Goal: Task Accomplishment & Management: Manage account settings

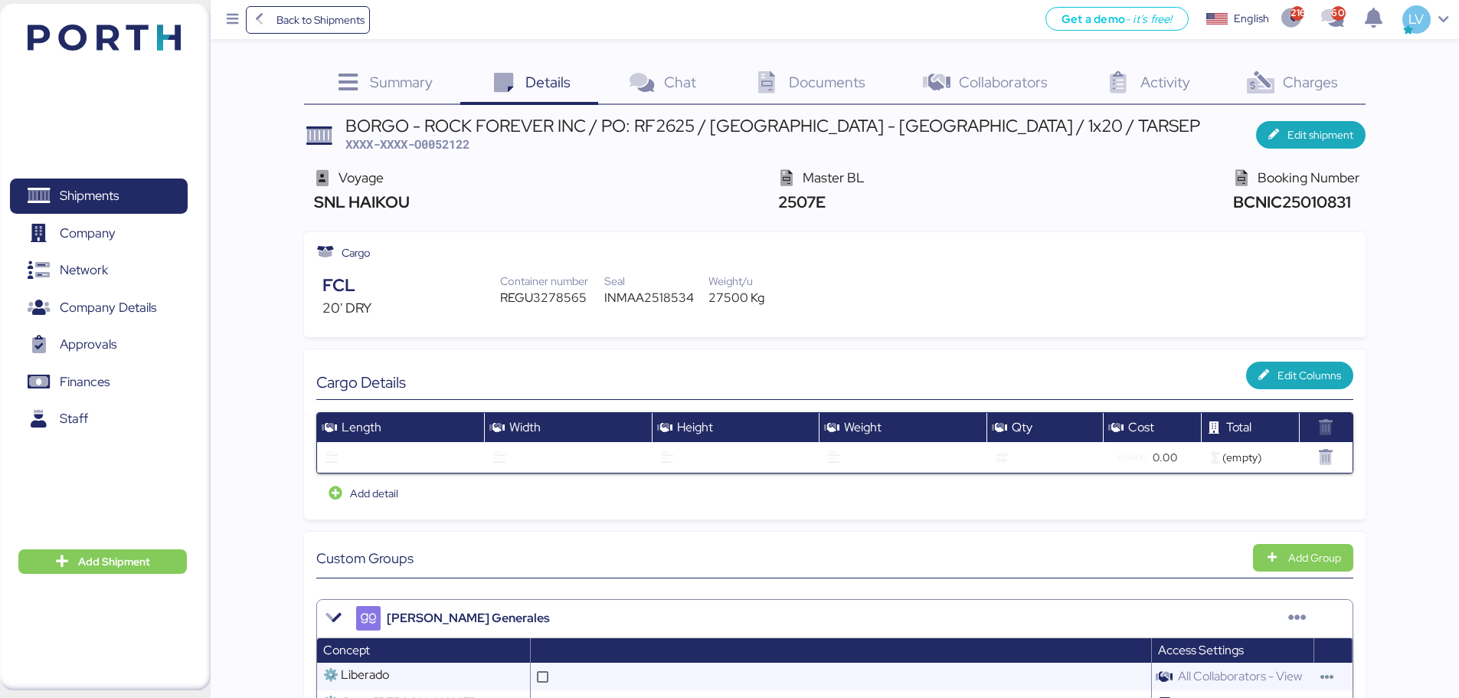
scroll to position [3, 0]
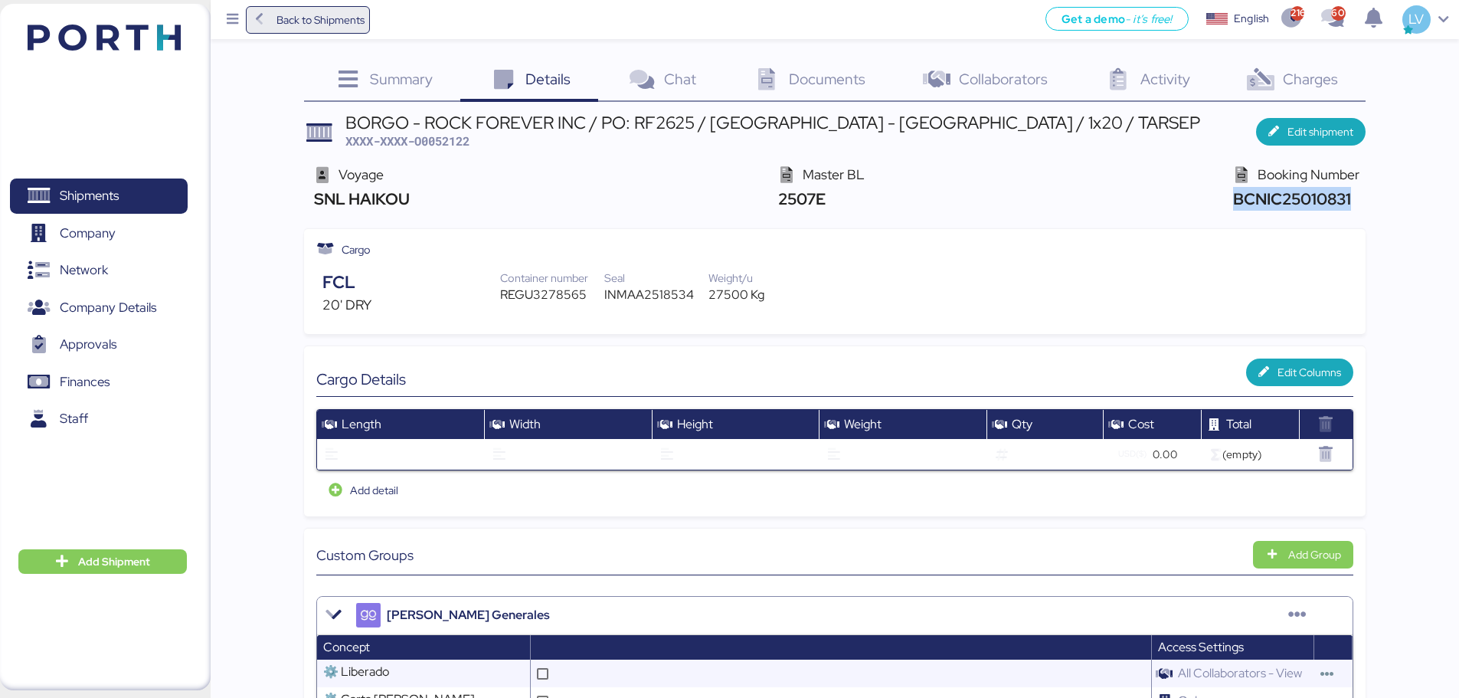
click at [320, 24] on span "Back to Shipments" at bounding box center [321, 20] width 88 height 18
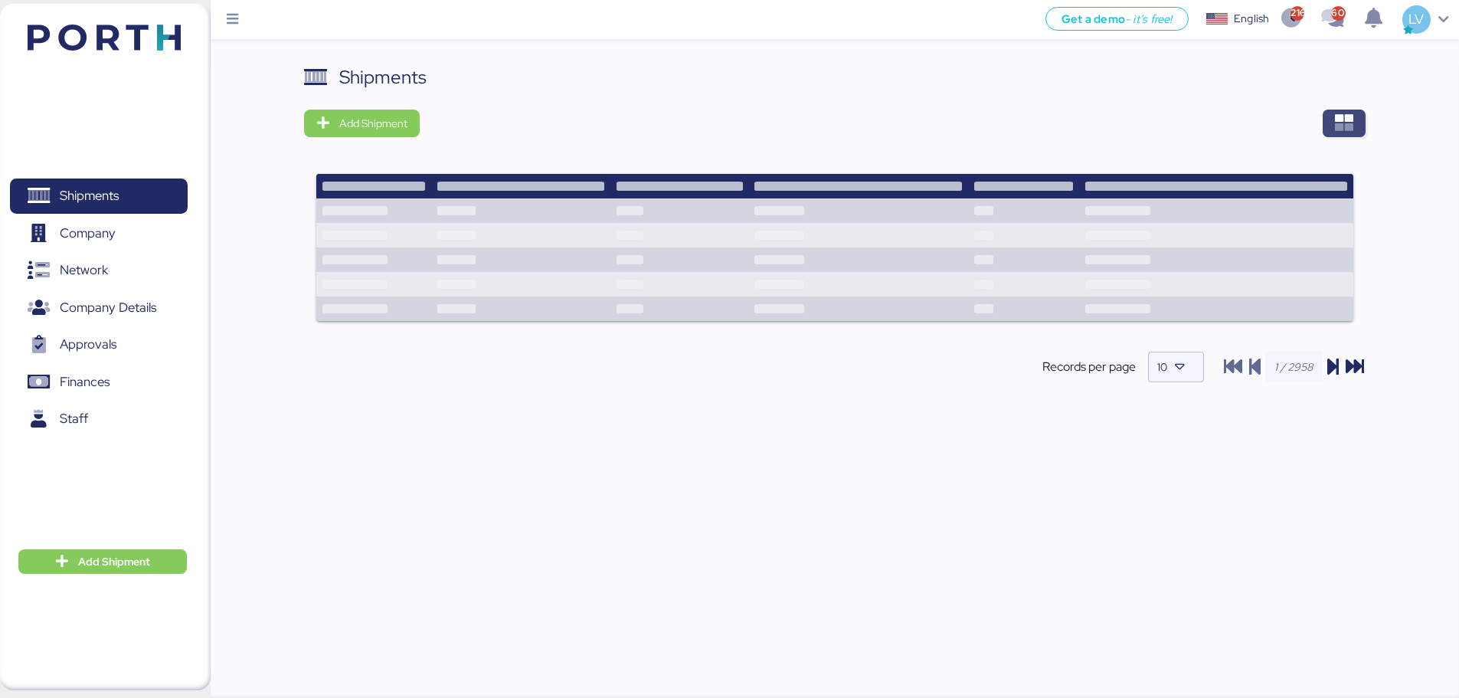
click at [1324, 119] on span "button" at bounding box center [1344, 124] width 43 height 28
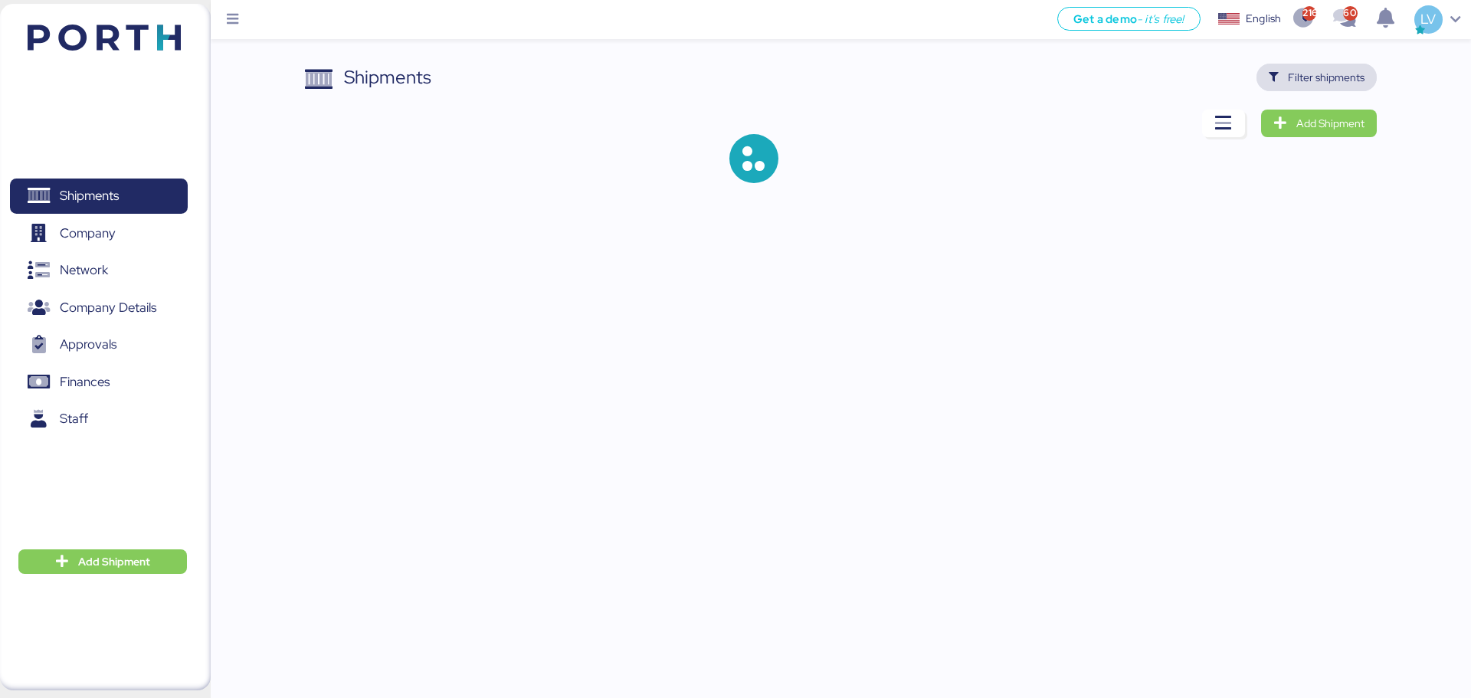
click at [1326, 87] on span "Filter shipments" at bounding box center [1317, 77] width 96 height 21
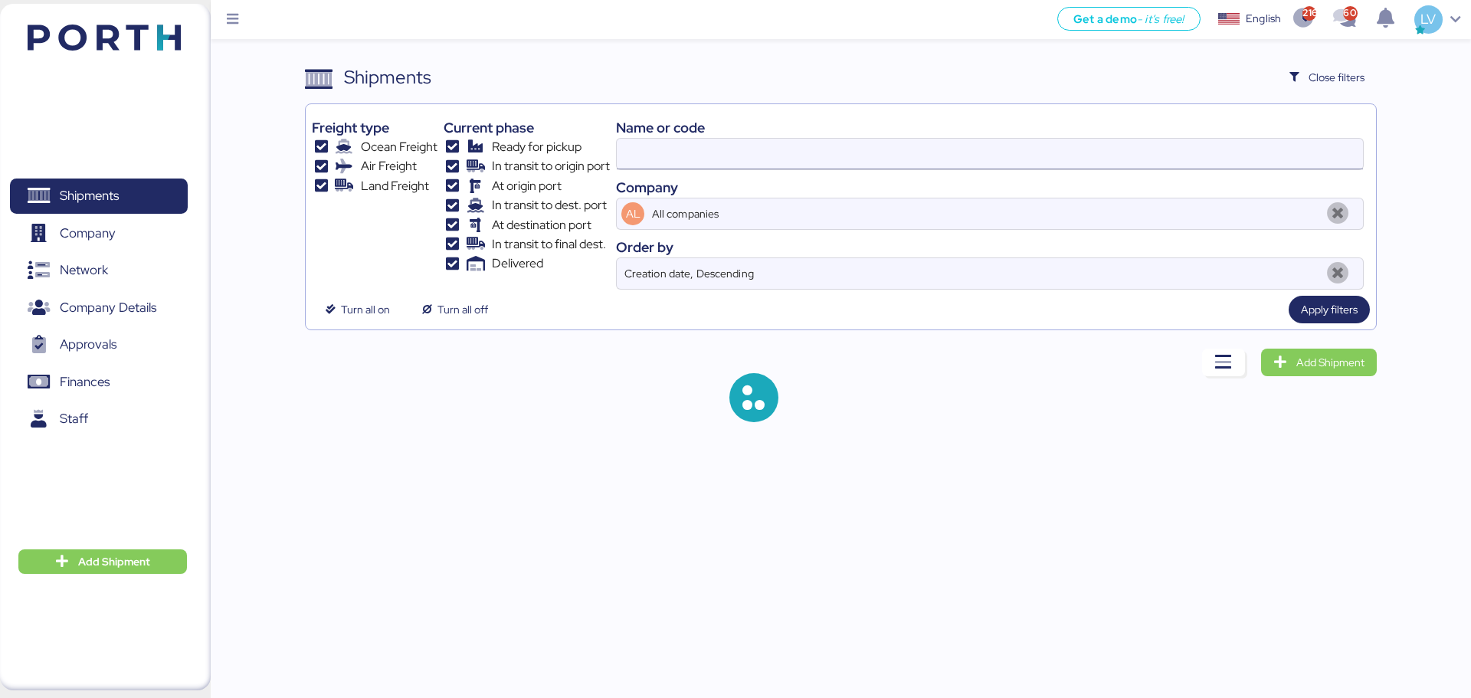
click at [1214, 149] on input at bounding box center [990, 154] width 746 height 31
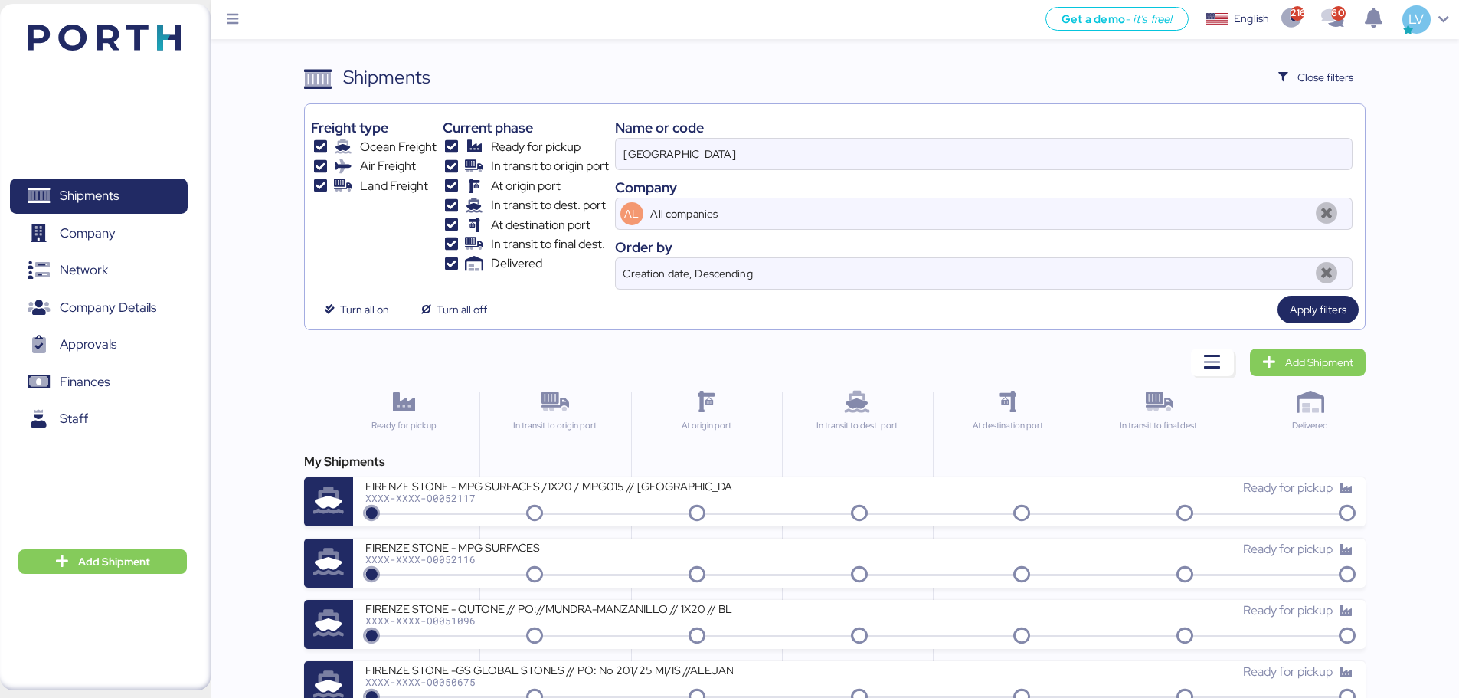
click at [1080, 123] on div "Name or code" at bounding box center [984, 127] width 738 height 21
click at [1065, 149] on input "[GEOGRAPHIC_DATA]" at bounding box center [984, 154] width 736 height 31
paste input "SHMZL25161072"
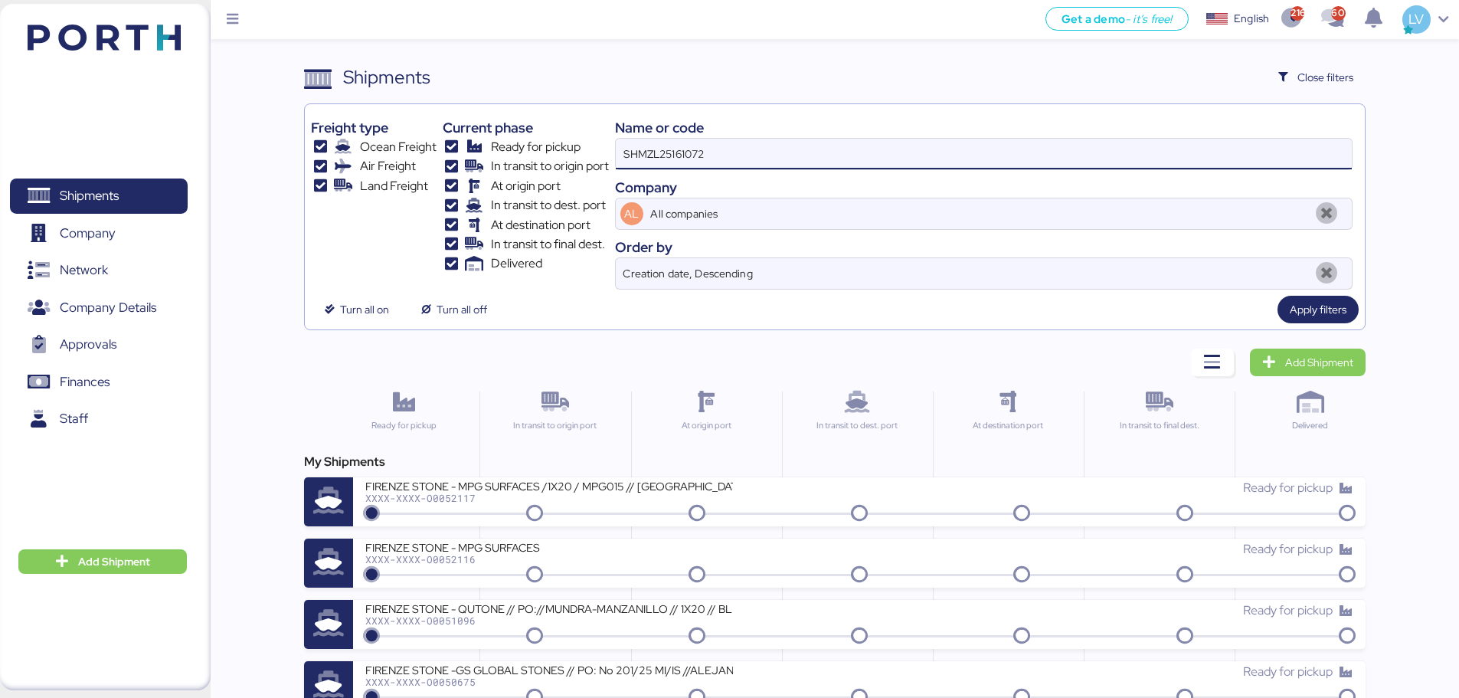
type input "SHMZL25161072"
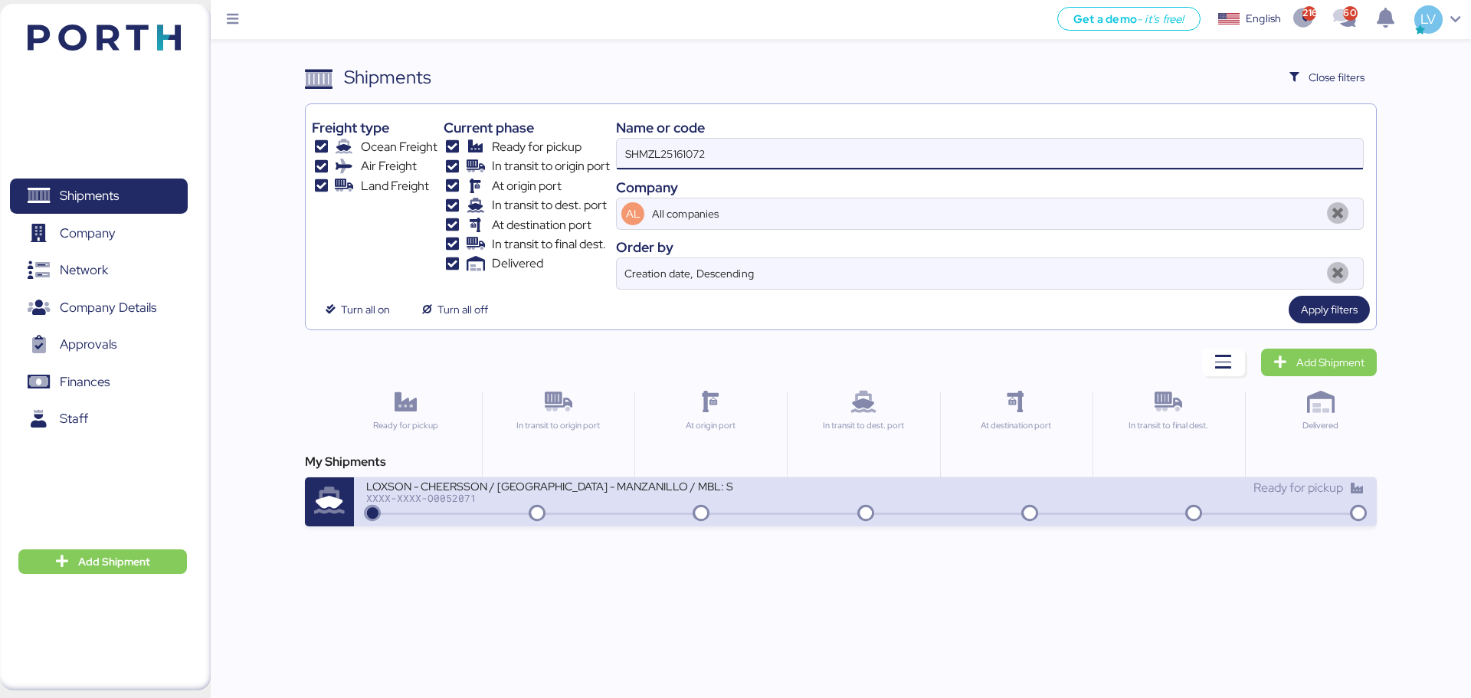
click at [578, 518] on div "LOXSON - CHEERSSON / [GEOGRAPHIC_DATA] - MANZANILLO / MBL: SHMZL25161072 - HBL:…" at bounding box center [865, 501] width 1022 height 49
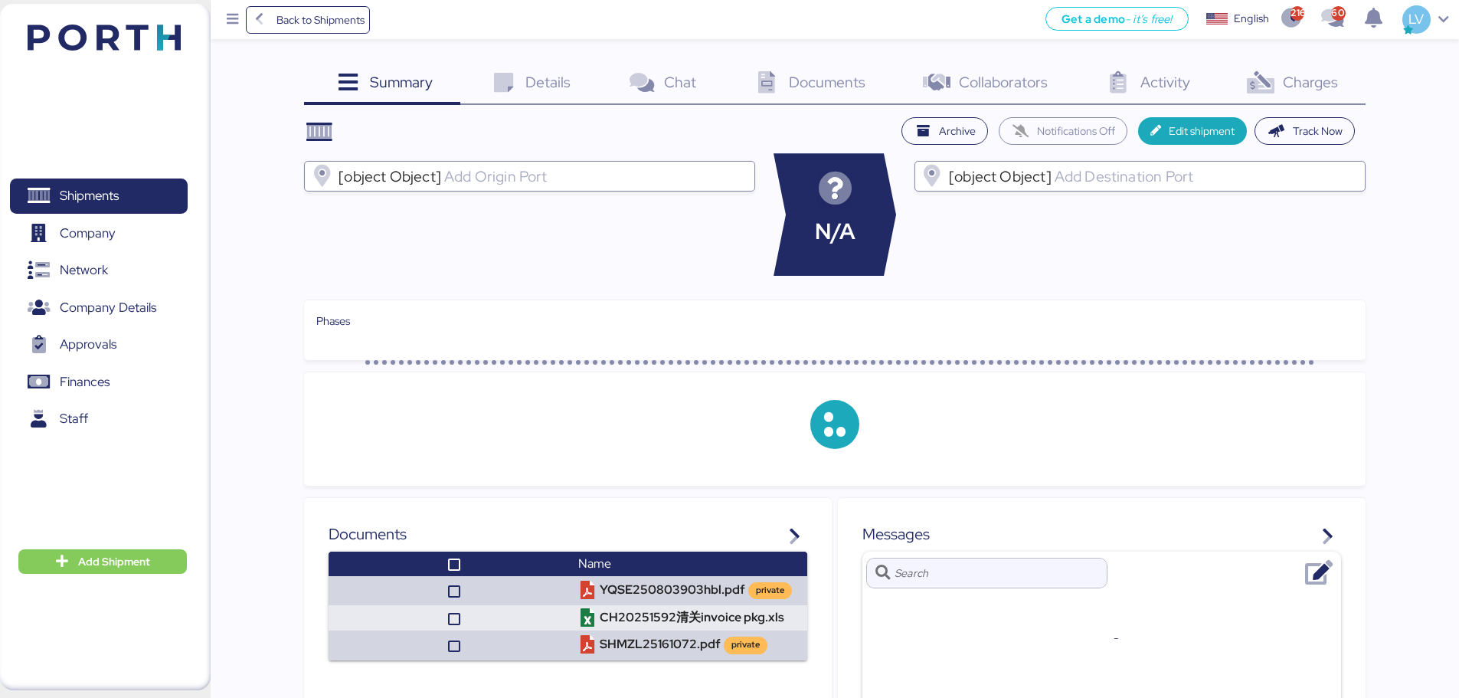
click at [1380, 59] on div "Summary 0 Details 0 Chat 0 Documents 0 Collaborators 0 Activity 0 Charges 0 Arc…" at bounding box center [729, 497] width 1459 height 995
click at [1300, 81] on span "Charges" at bounding box center [1310, 82] width 55 height 20
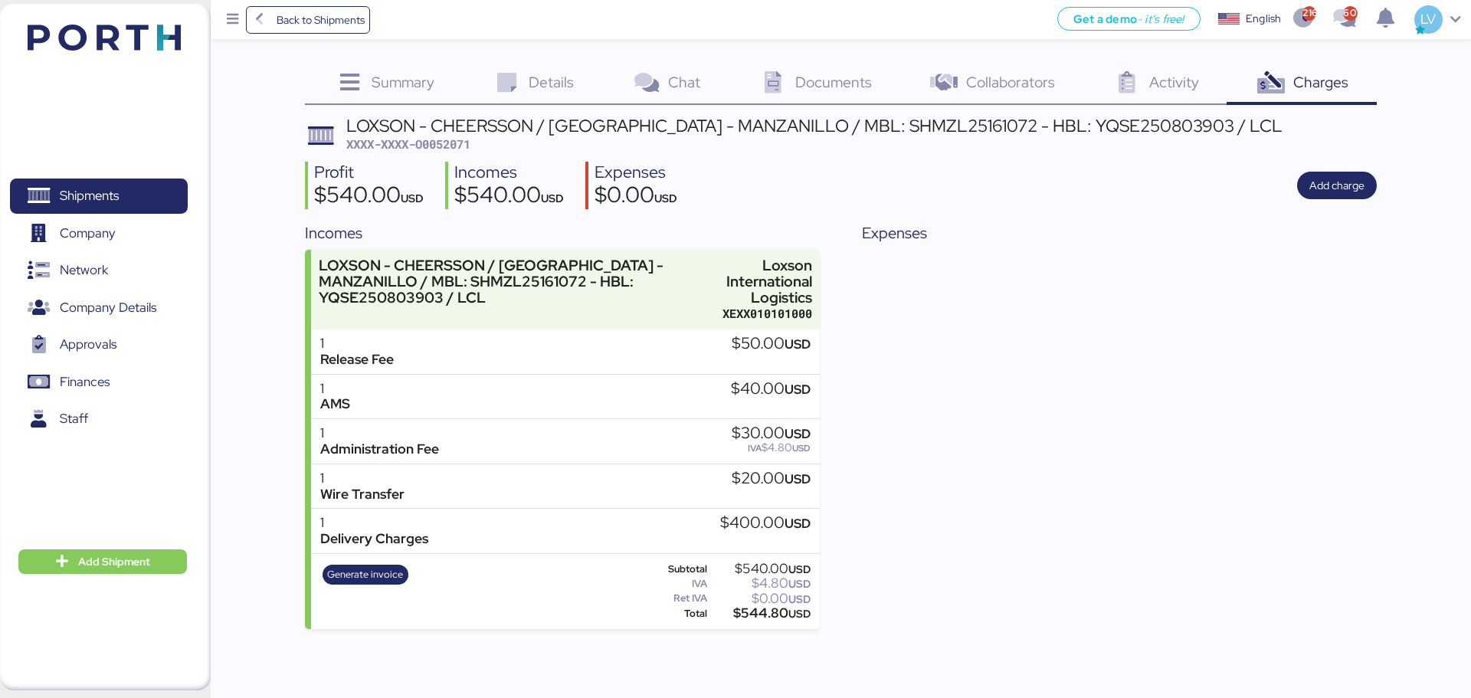
click at [1326, 200] on div "Profit $540.00 USD Incomes $540.00 USD Expenses $0.00 USD Add charge" at bounding box center [840, 186] width 1071 height 48
click at [1294, 181] on div "Profit $540.00 USD Incomes $540.00 USD Expenses $0.00 USD Add charge" at bounding box center [840, 186] width 1071 height 48
click at [1310, 180] on span "Add charge" at bounding box center [1336, 185] width 55 height 18
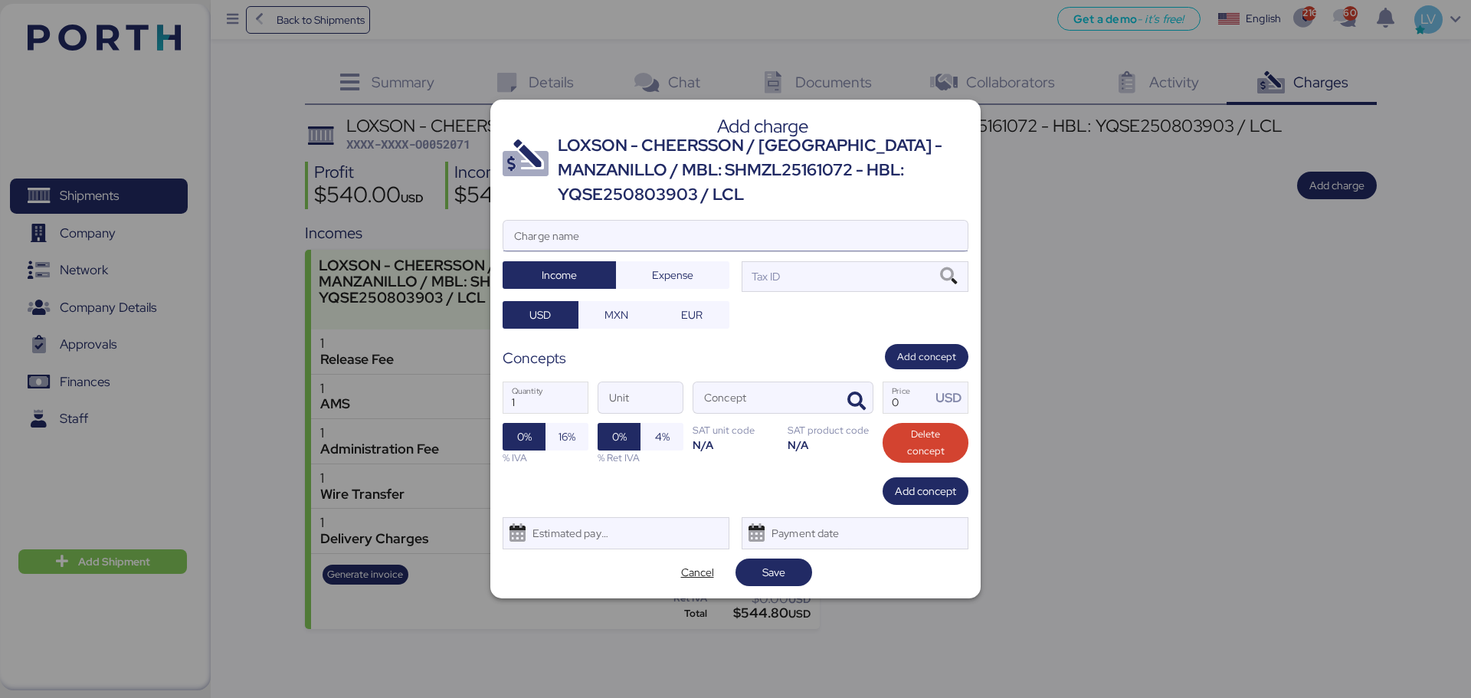
click at [953, 224] on input "Charge name" at bounding box center [735, 236] width 464 height 31
type input "c"
type input "CARGOS CHARTER"
click at [707, 266] on span "Expense" at bounding box center [672, 274] width 89 height 21
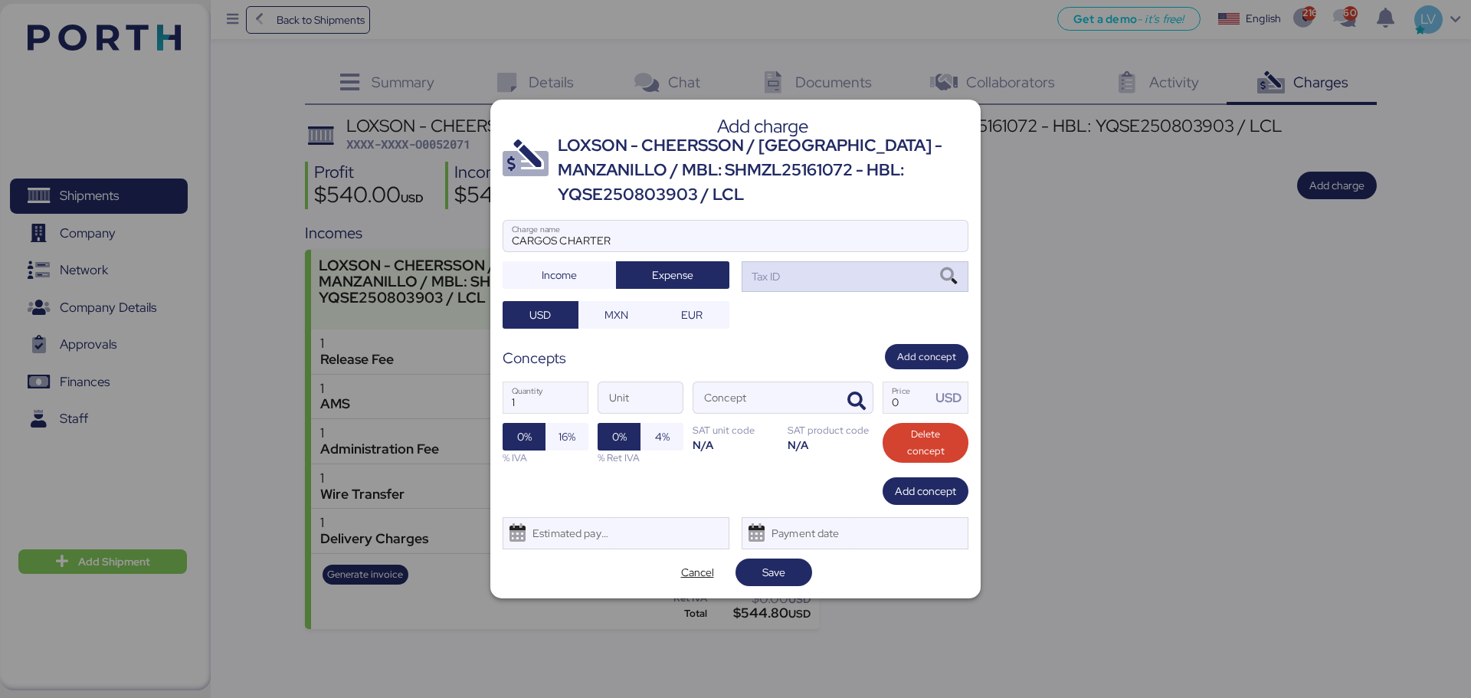
click at [860, 269] on div "Tax ID" at bounding box center [855, 276] width 227 height 31
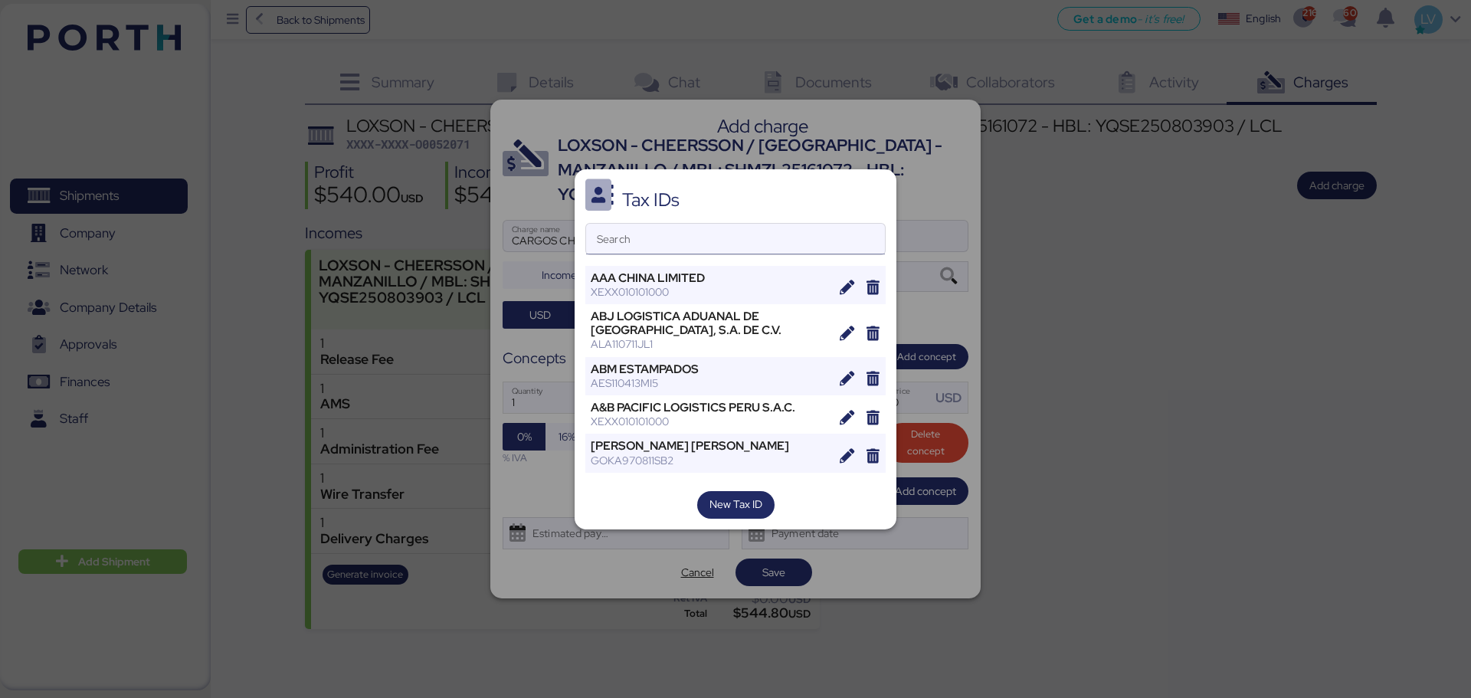
click at [709, 243] on input "Search" at bounding box center [735, 239] width 299 height 31
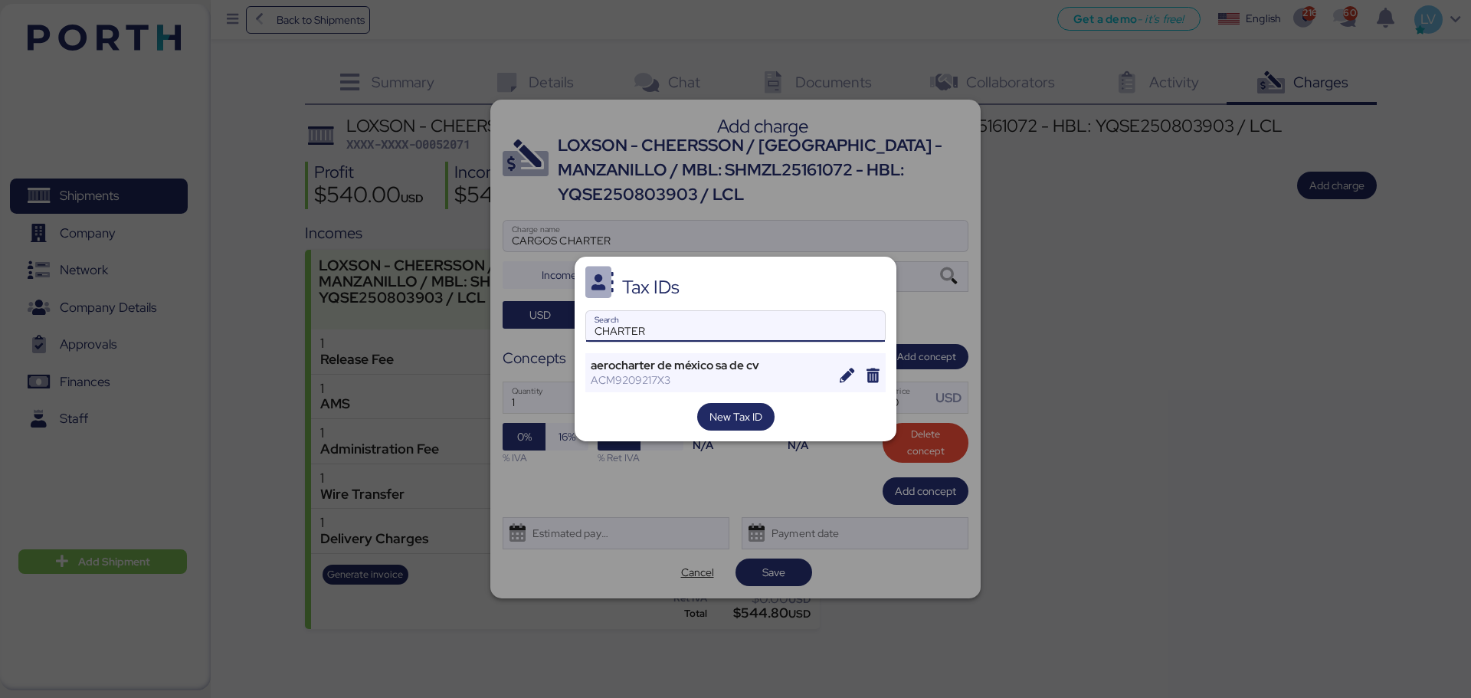
type input "CHARTER"
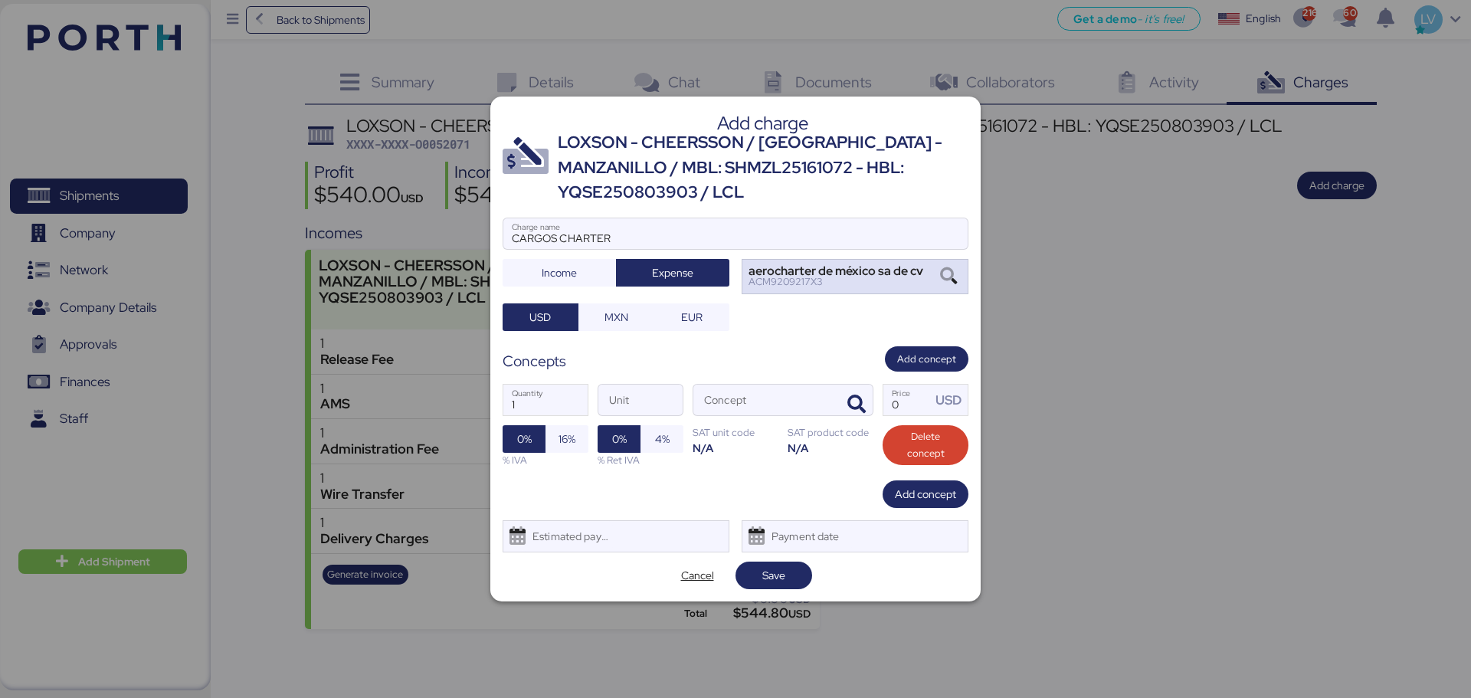
click at [928, 283] on div "aerocharter de méxico sa de cv ACM9209217X3" at bounding box center [855, 277] width 227 height 36
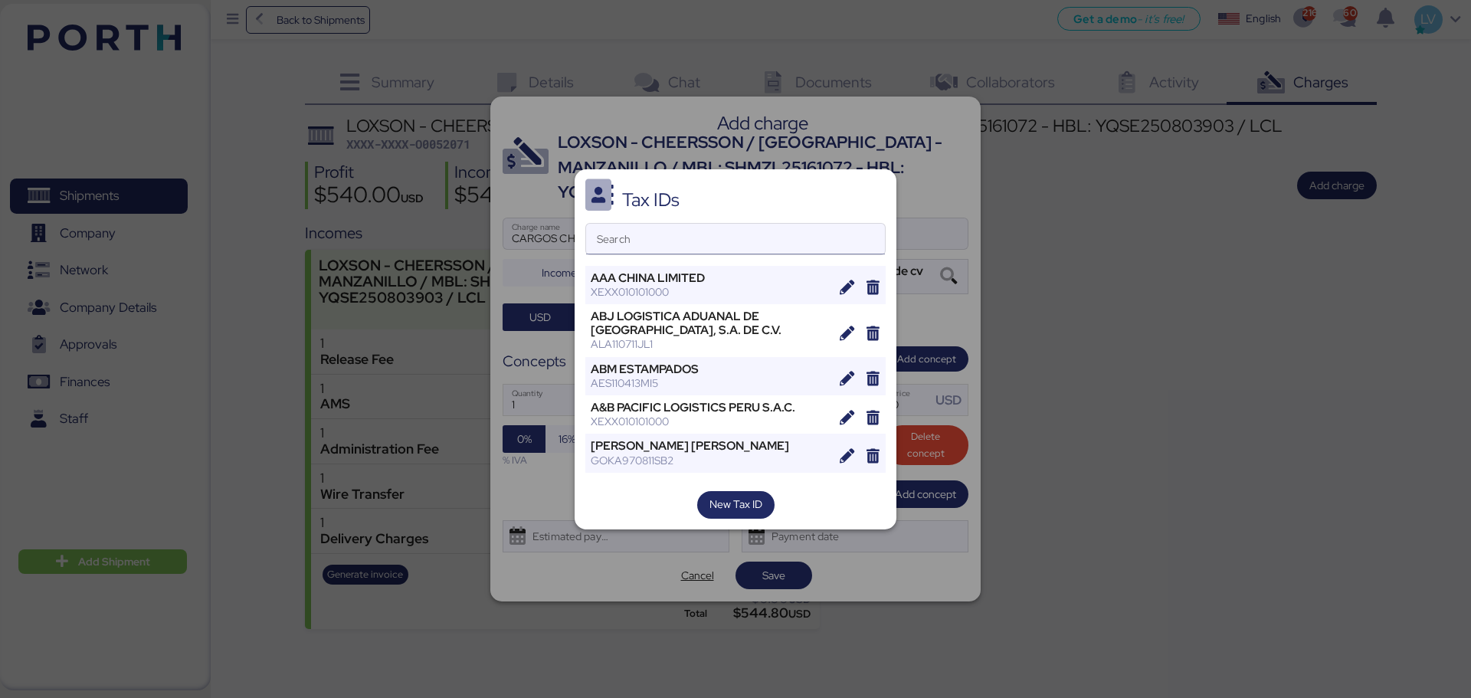
click at [680, 241] on input "Search" at bounding box center [735, 239] width 299 height 31
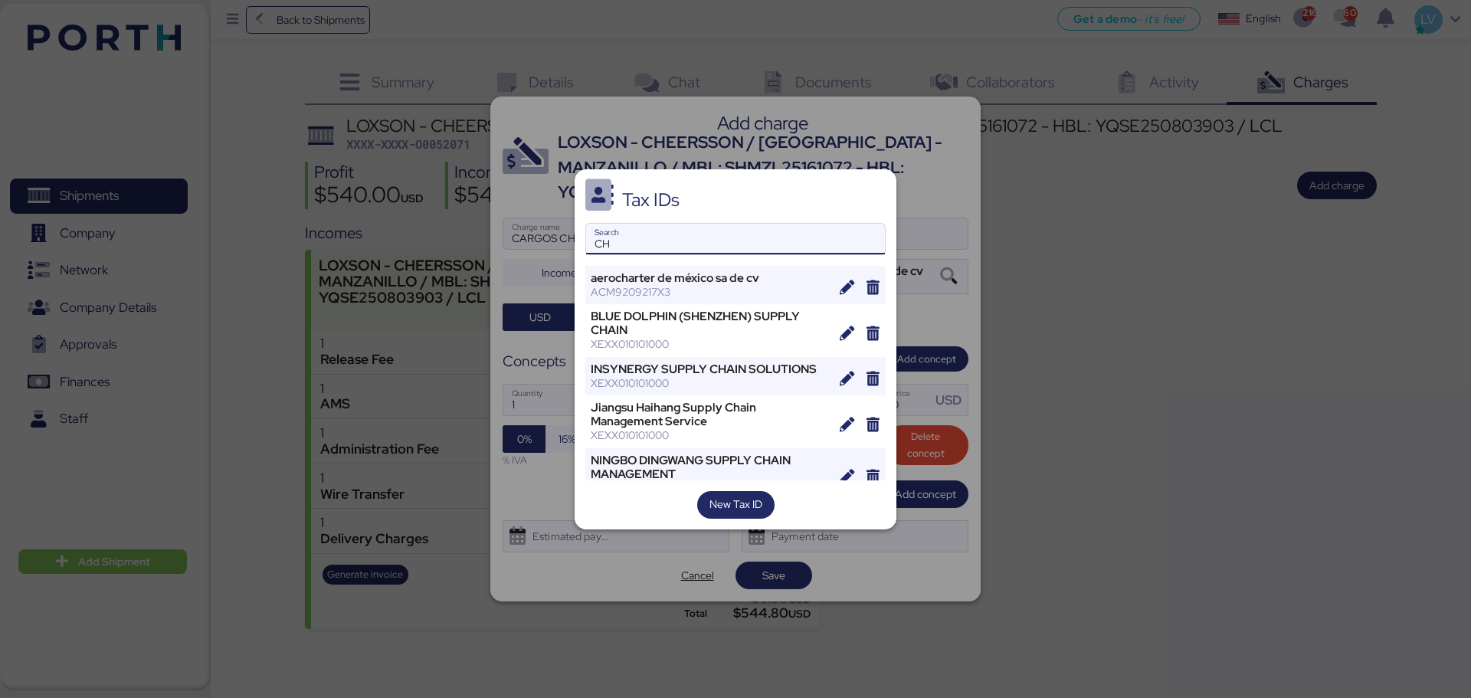
type input "C"
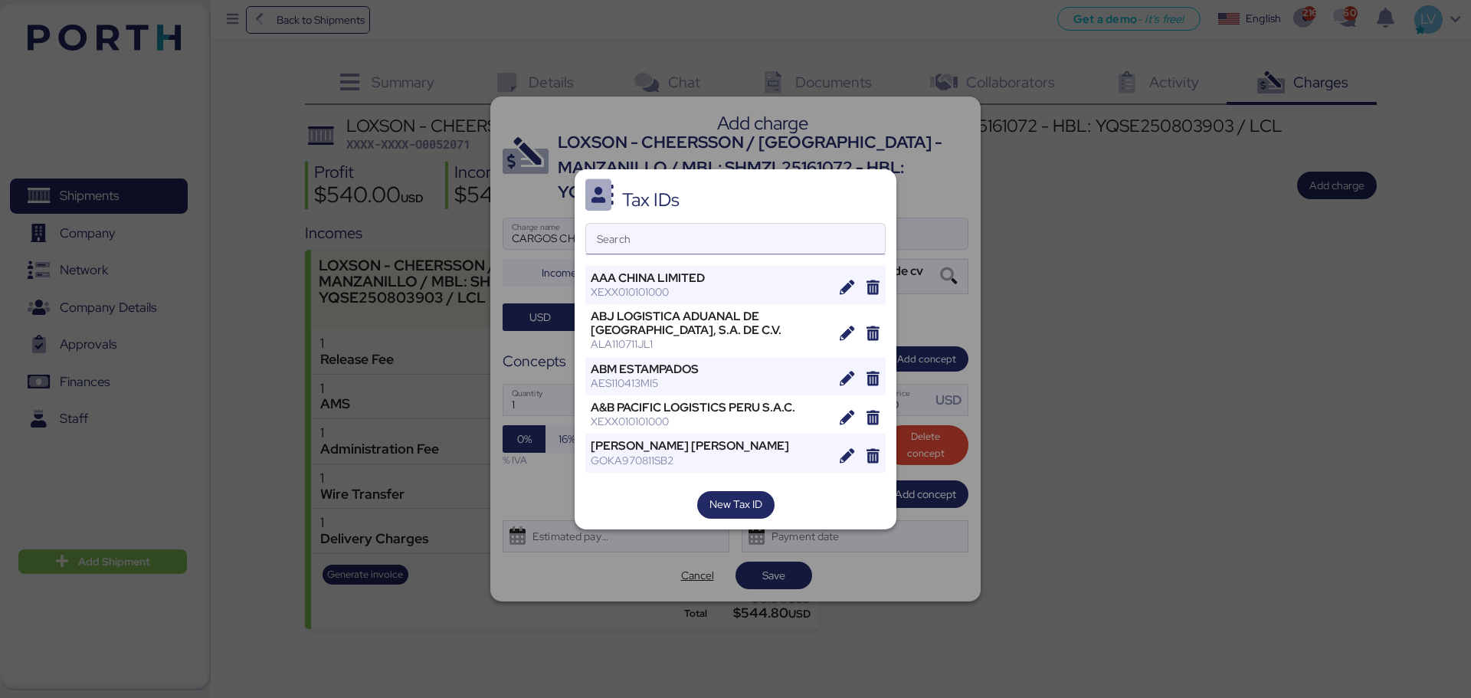
click at [778, 241] on input "Search" at bounding box center [735, 239] width 299 height 31
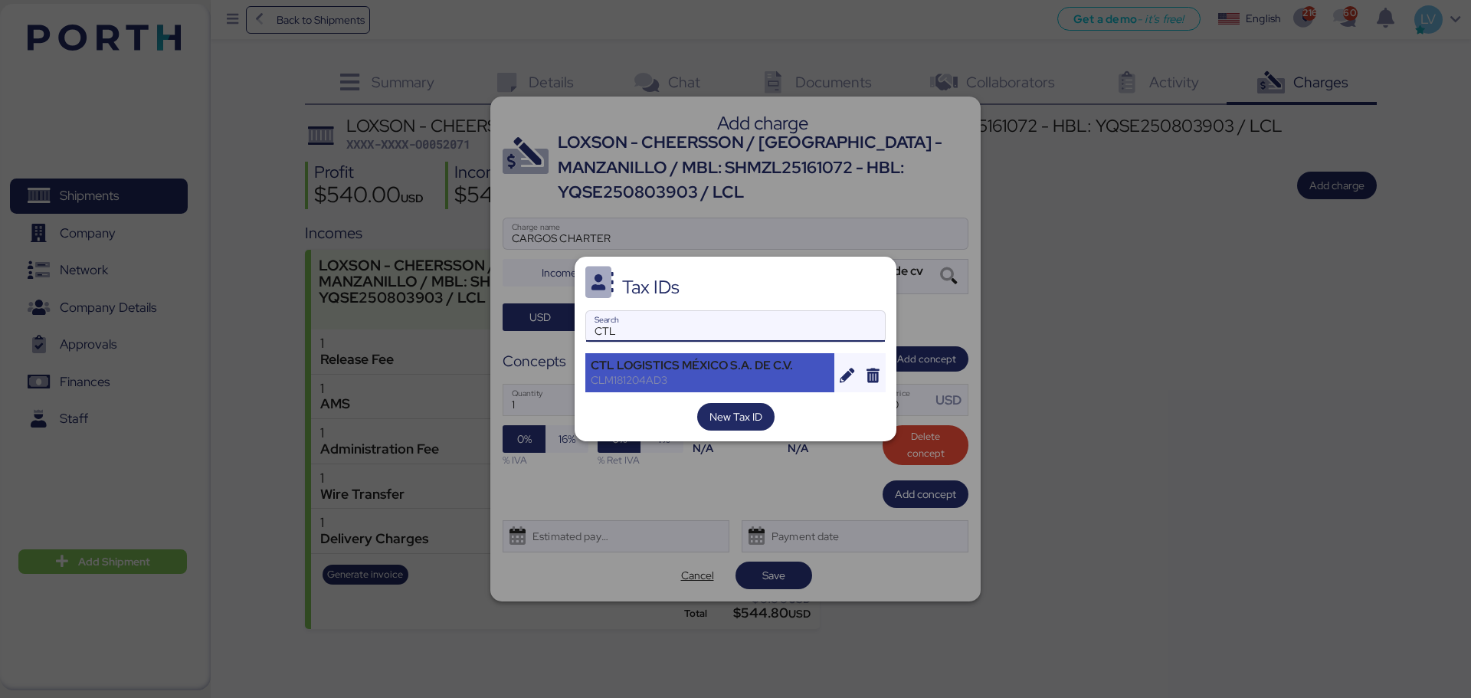
type input "CTL"
click at [778, 355] on div "CTL LOGISTICS MÉXICO S.A. DE C.V. CLM181204AD3" at bounding box center [709, 372] width 249 height 38
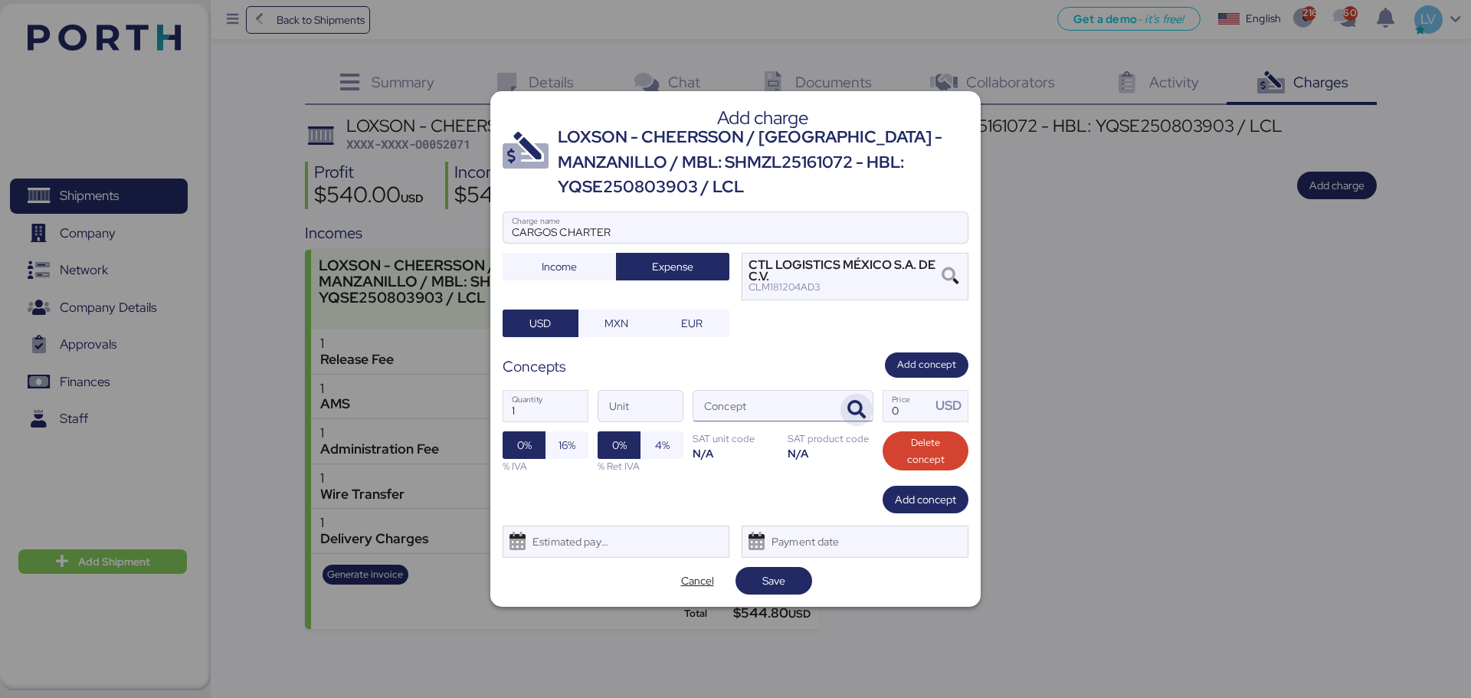
click at [850, 414] on icon "button" at bounding box center [856, 410] width 18 height 18
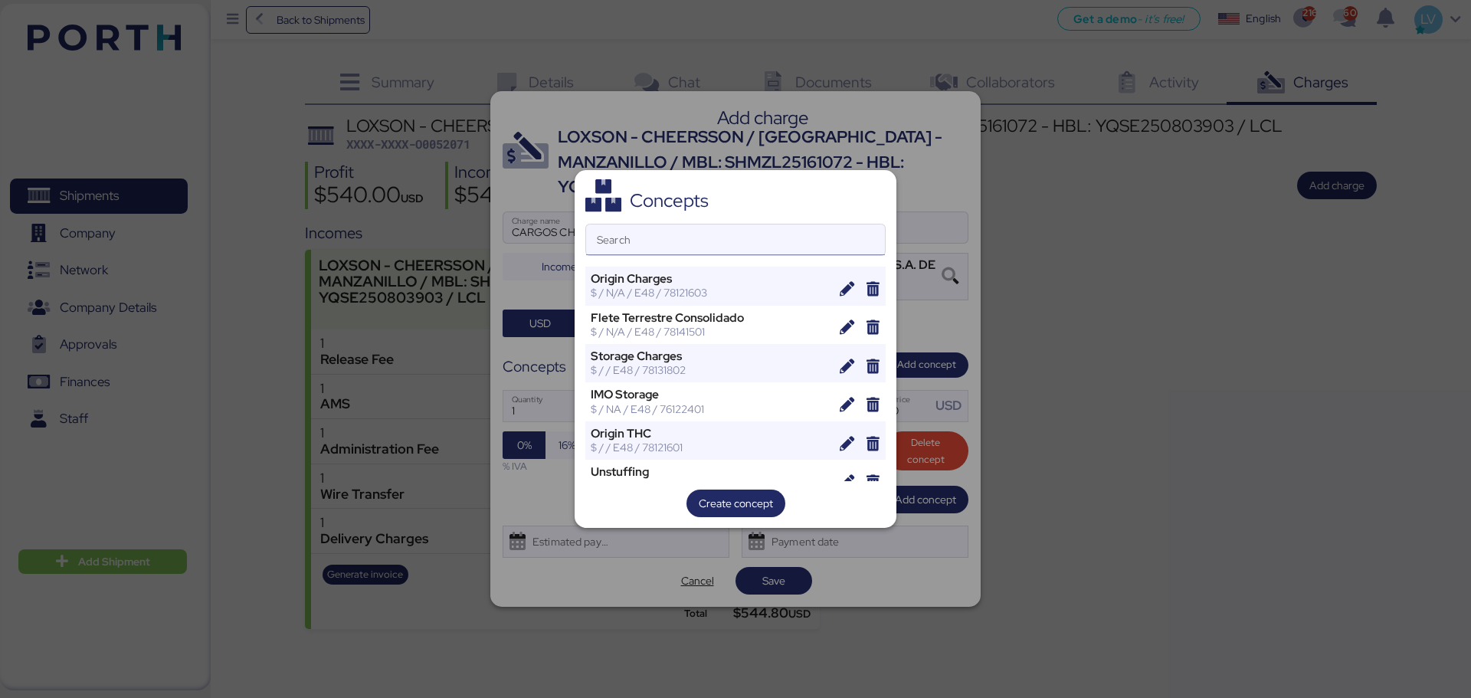
click at [797, 233] on input "Search" at bounding box center [735, 239] width 299 height 31
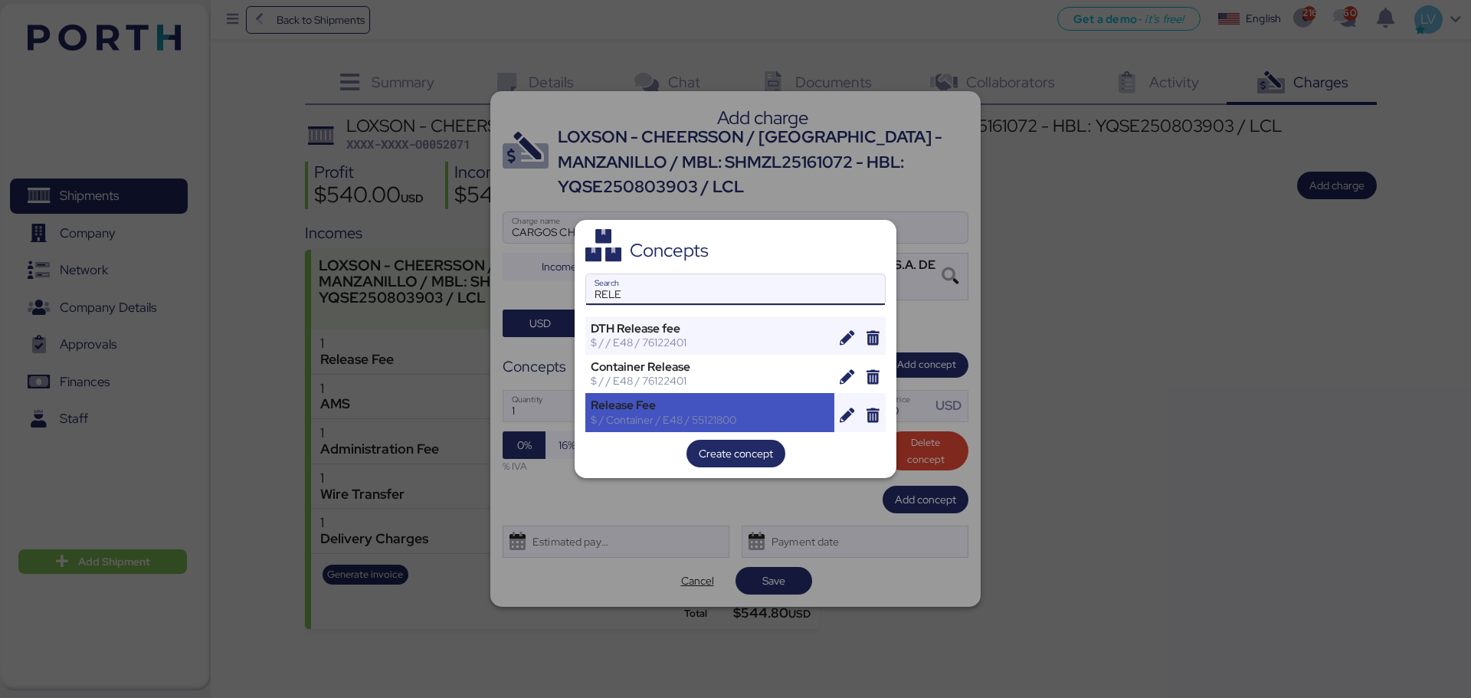
type input "RELE"
click at [663, 405] on div "Release Fee" at bounding box center [710, 405] width 238 height 14
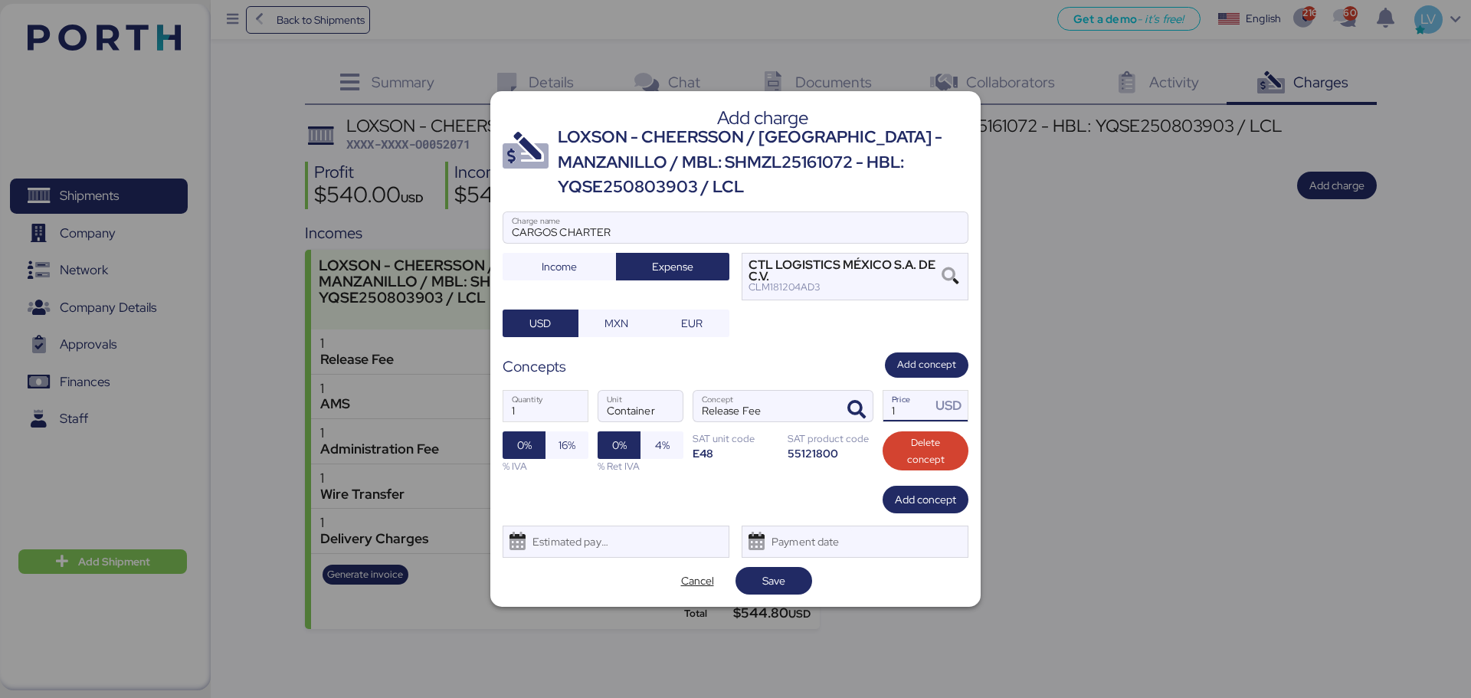
click at [918, 402] on input "1" at bounding box center [906, 406] width 47 height 31
paste input "355.75"
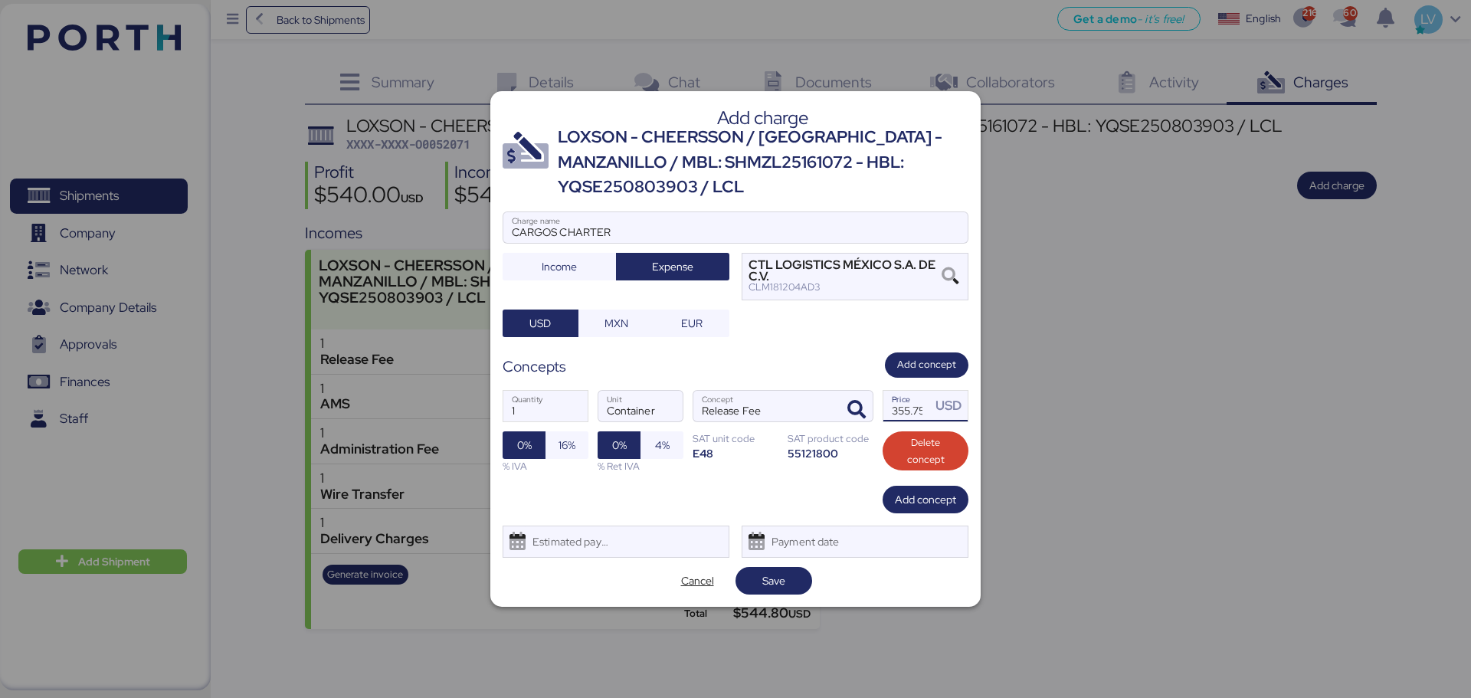
scroll to position [0, 4]
type input "355.75"
click at [558, 457] on span "16%" at bounding box center [566, 445] width 43 height 28
click at [773, 577] on span "Save" at bounding box center [773, 580] width 23 height 18
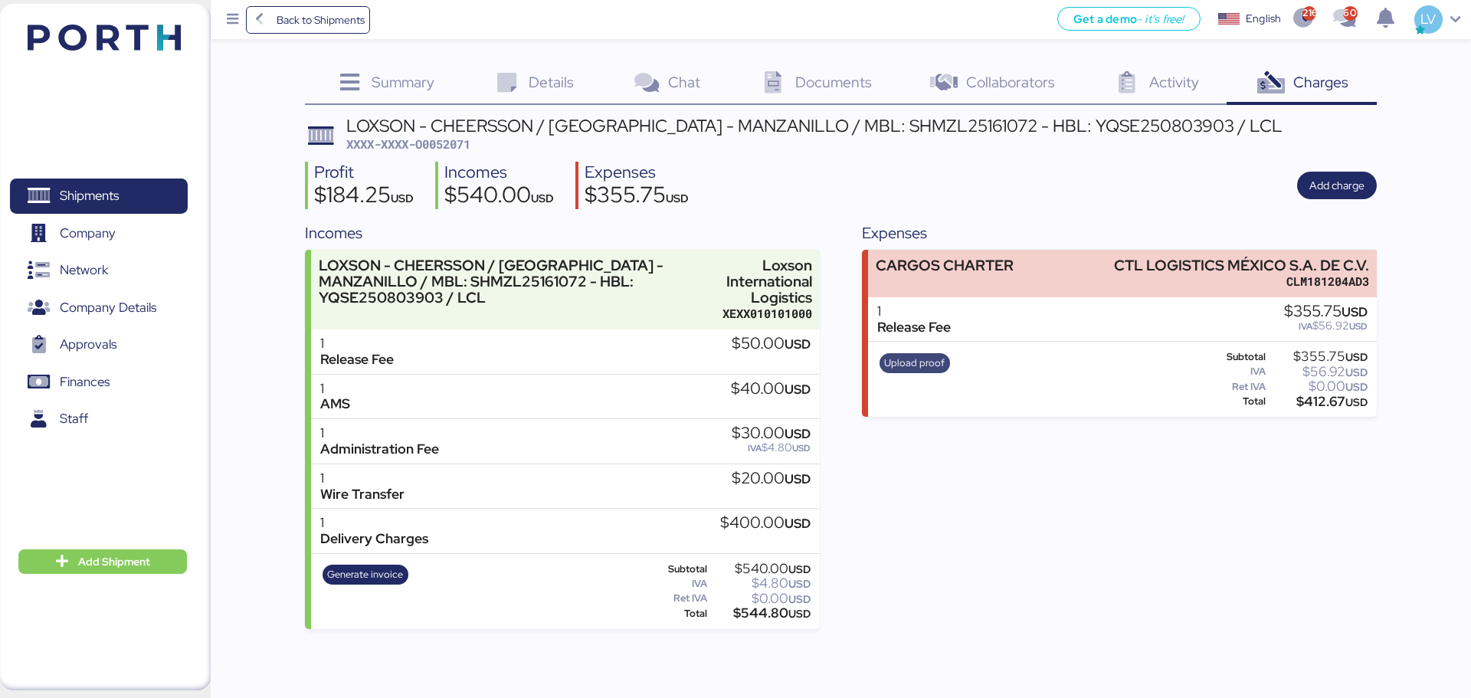
click at [917, 363] on span "Upload proof" at bounding box center [914, 363] width 61 height 17
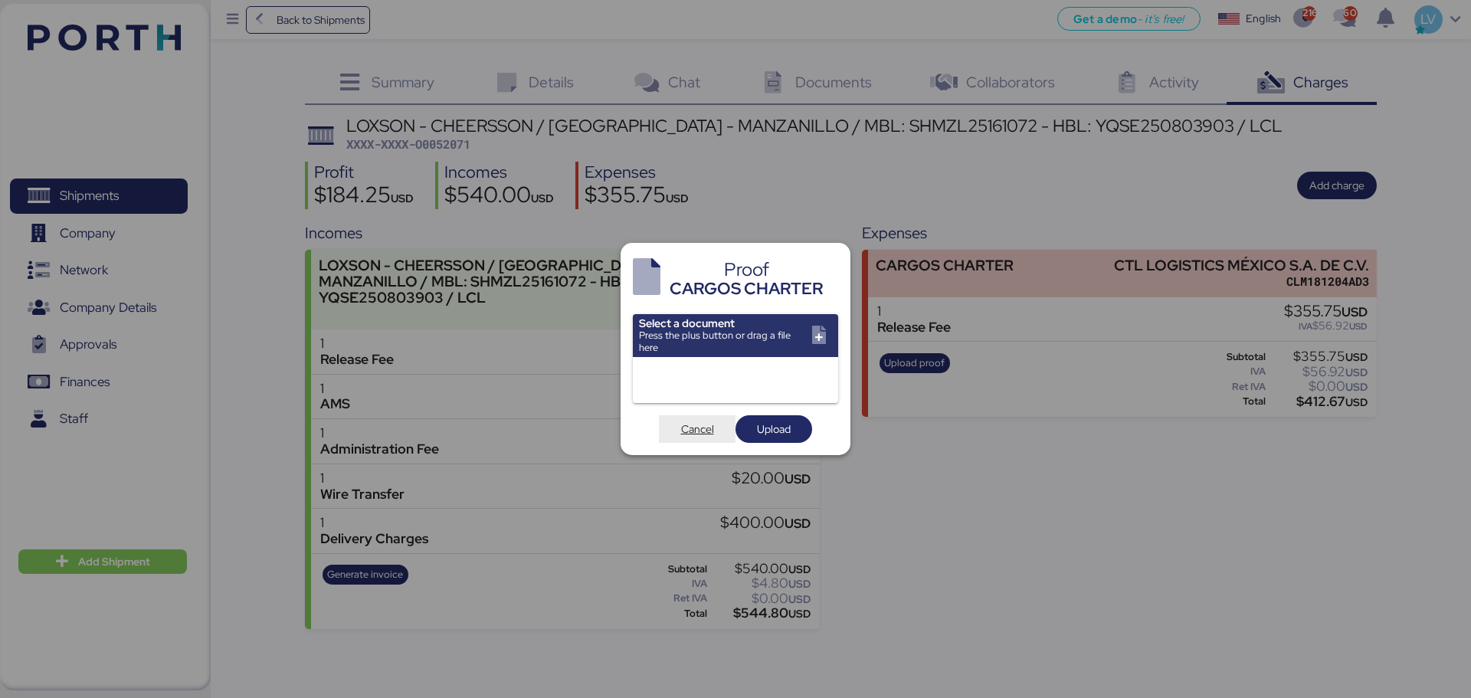
click at [696, 441] on span "Cancel" at bounding box center [697, 429] width 77 height 28
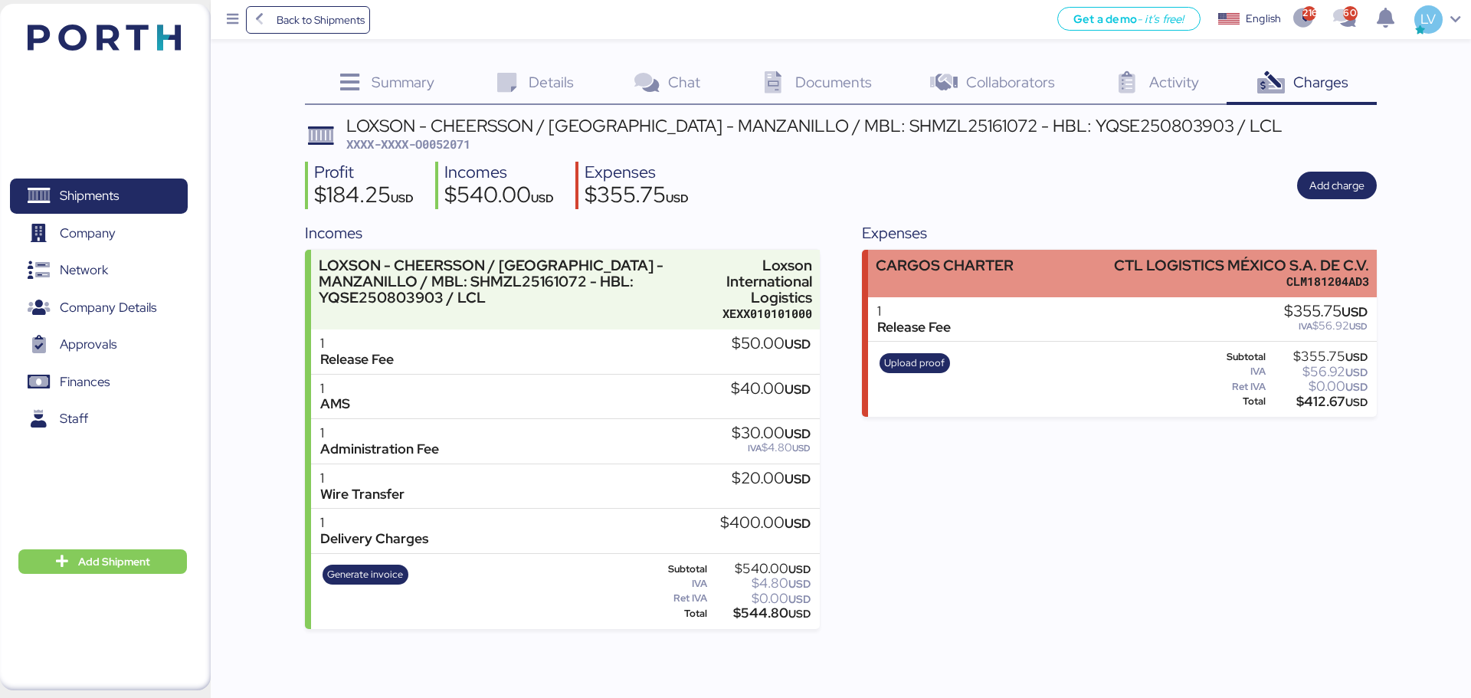
click at [1198, 261] on div "CTL LOGISTICS MÉXICO S.A. DE C.V." at bounding box center [1241, 265] width 255 height 16
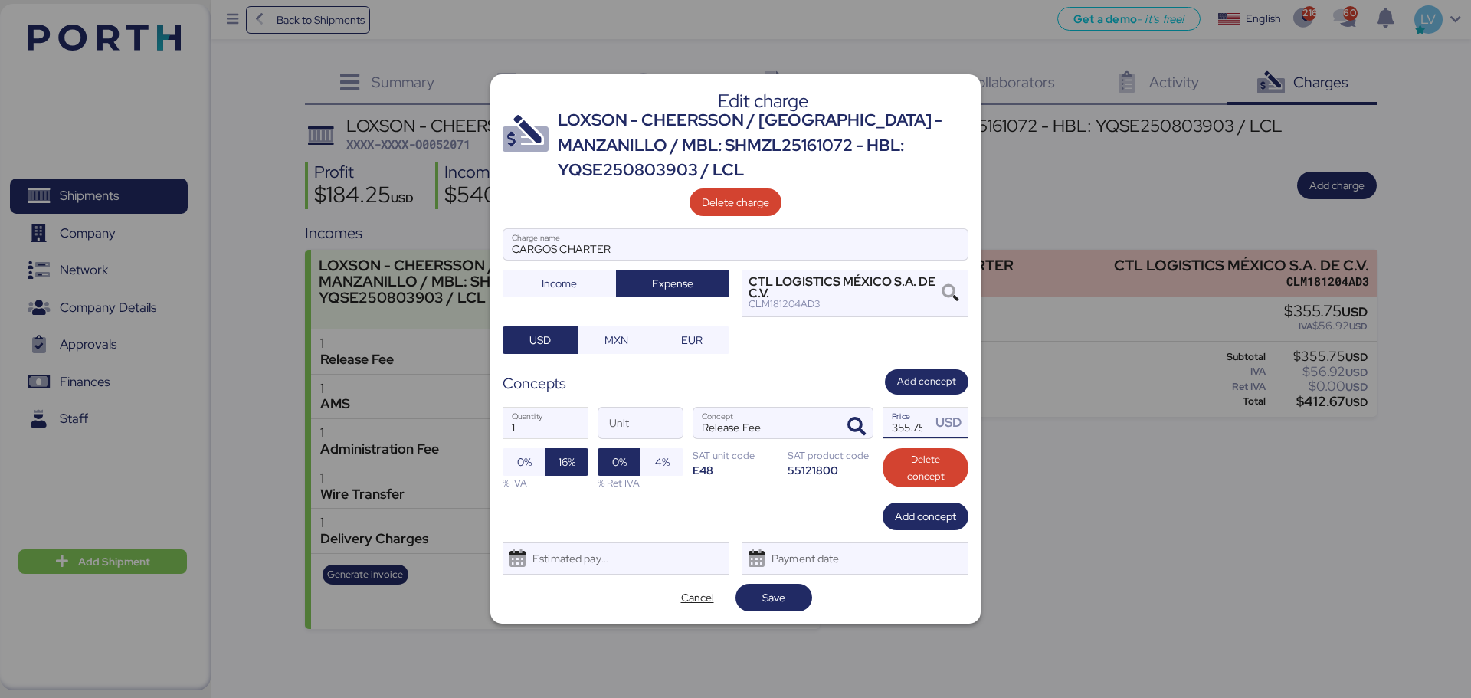
scroll to position [0, 4]
drag, startPoint x: 908, startPoint y: 428, endPoint x: 955, endPoint y: 427, distance: 46.7
click at [955, 427] on div "355.75 Price USD" at bounding box center [925, 423] width 84 height 31
type input "355.76"
click at [795, 587] on span "Save" at bounding box center [774, 597] width 52 height 21
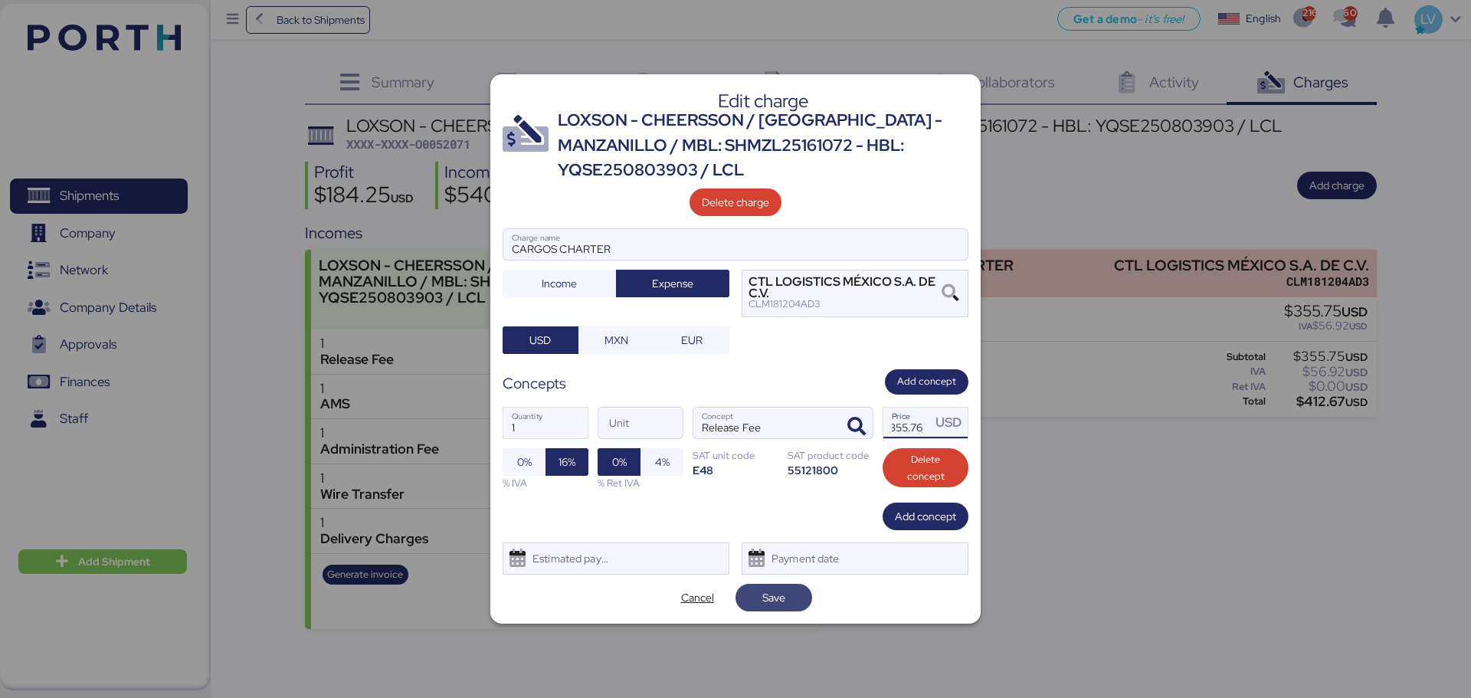
scroll to position [0, 0]
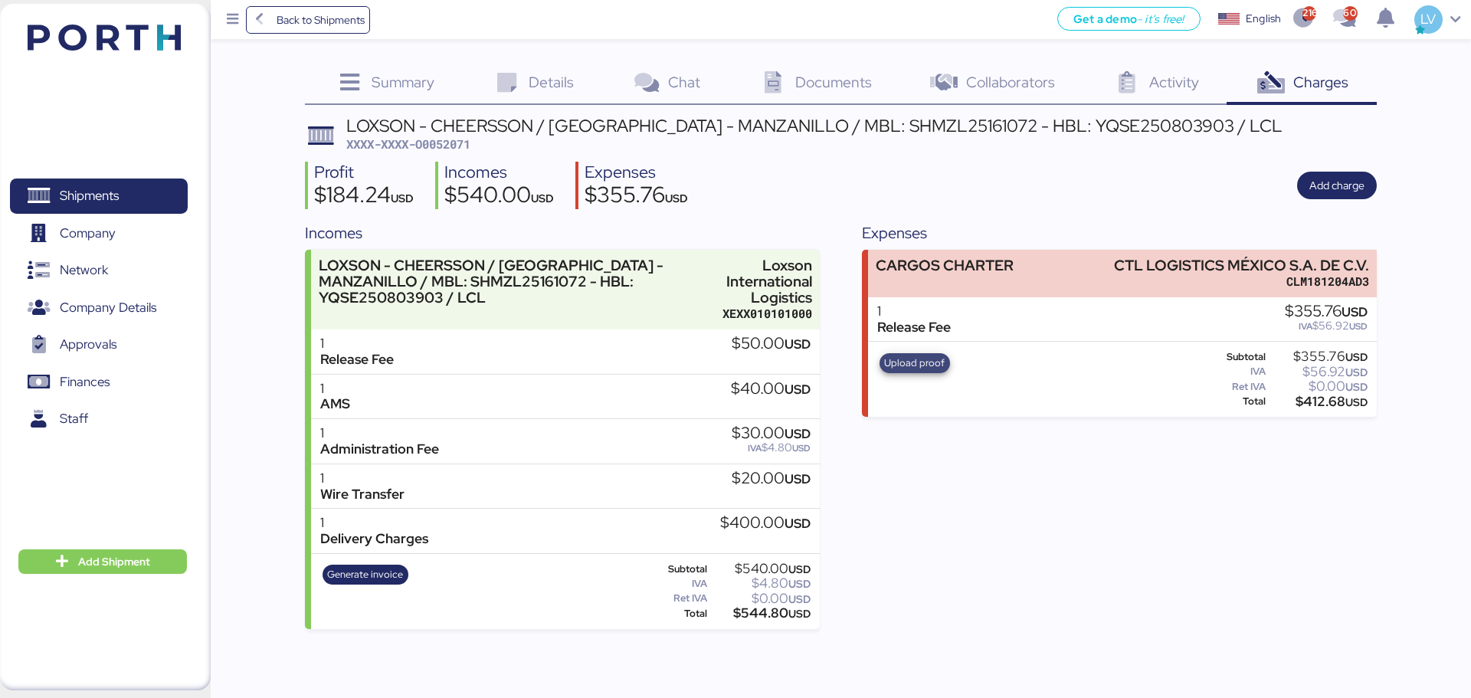
click at [934, 360] on span "Upload proof" at bounding box center [914, 363] width 61 height 17
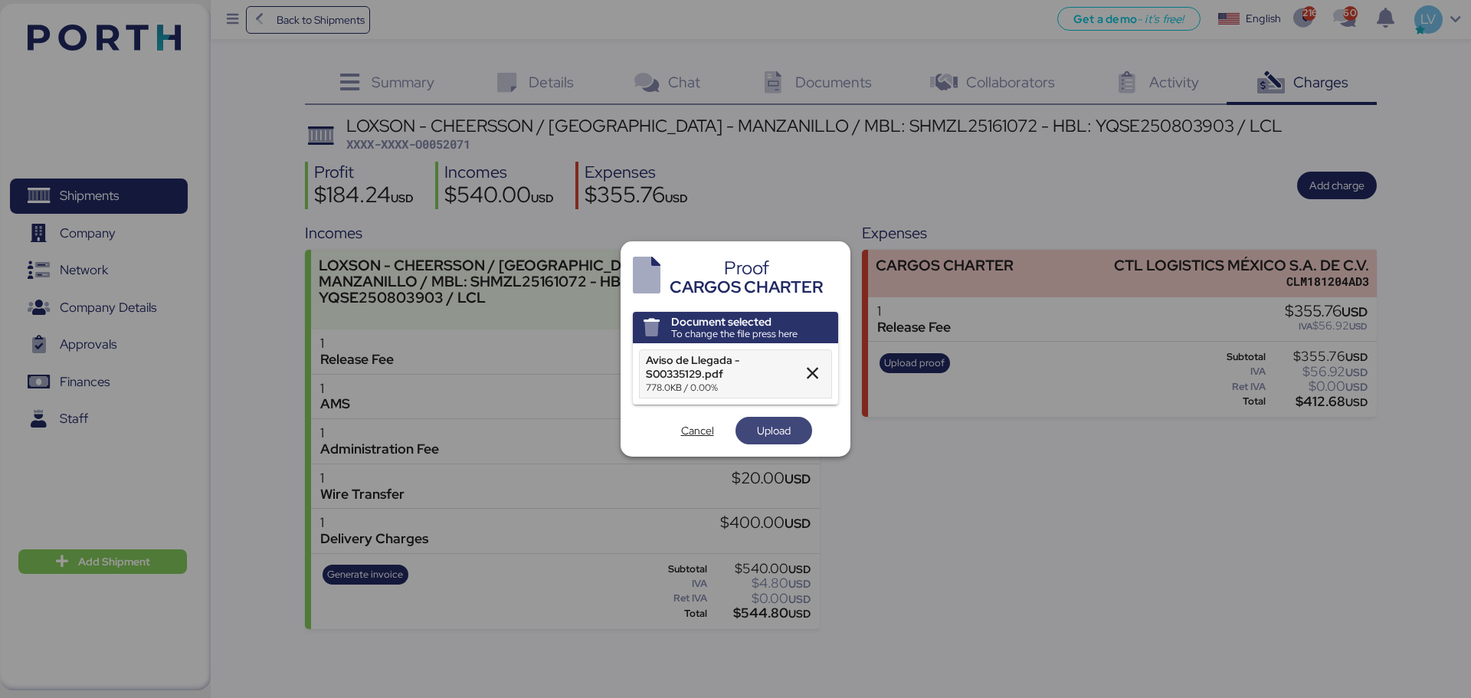
click at [770, 438] on span "Upload" at bounding box center [774, 430] width 34 height 18
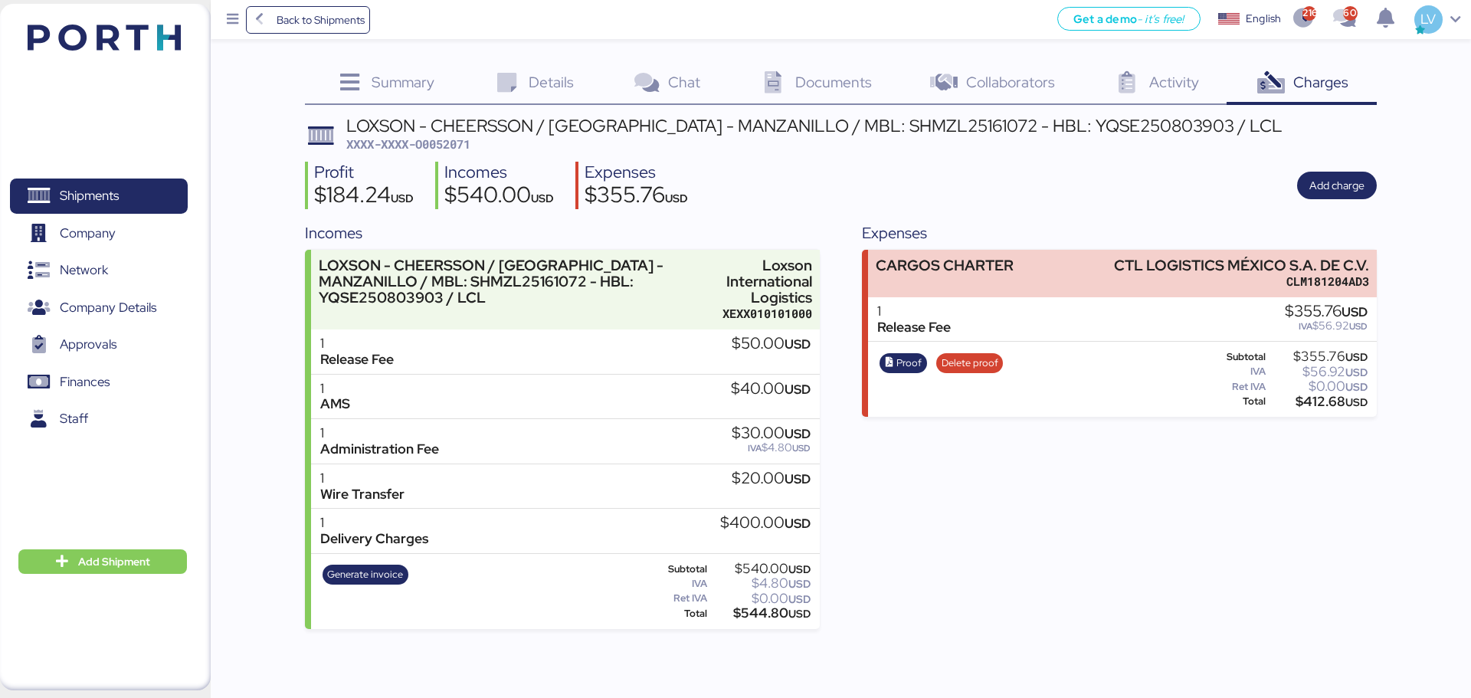
click at [454, 142] on span "XXXX-XXXX-O0052071" at bounding box center [408, 143] width 124 height 15
copy span "O0052071"
click at [320, 31] on span "Back to Shipments" at bounding box center [308, 20] width 114 height 28
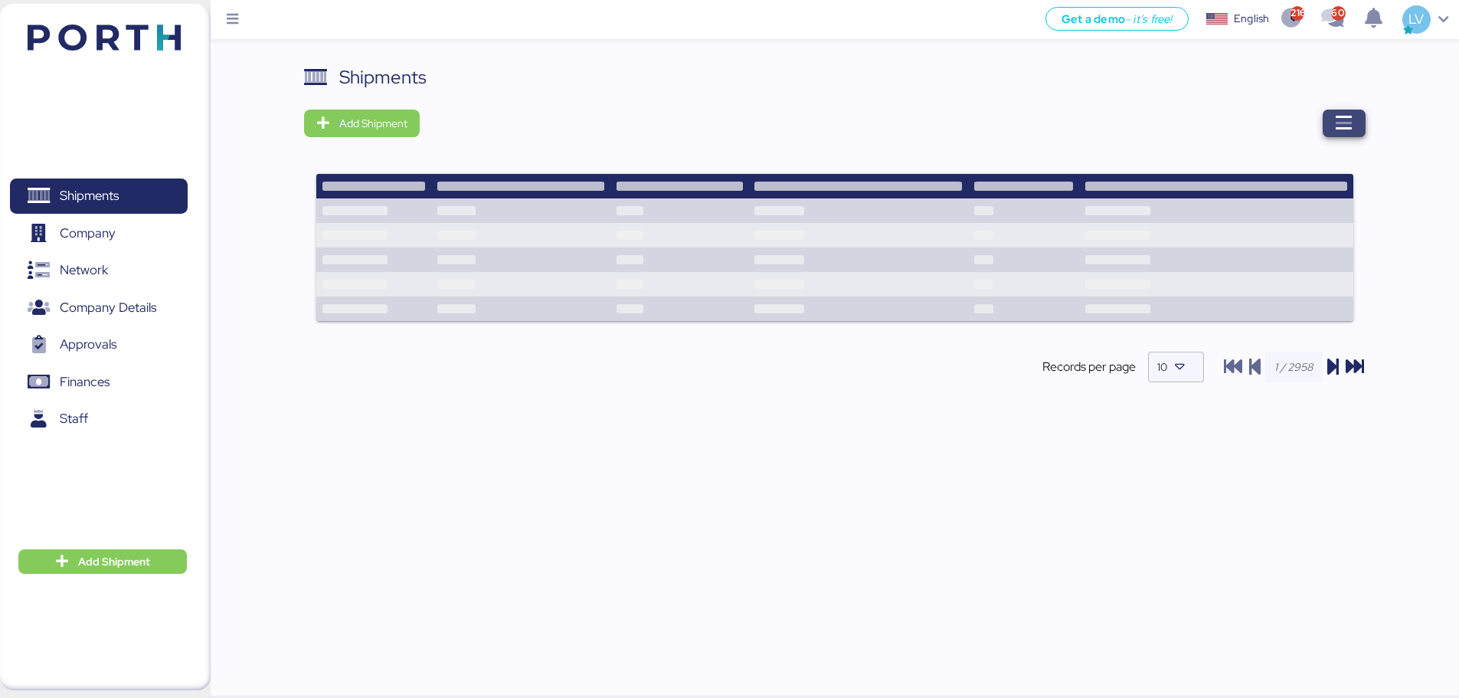
click at [1330, 110] on span "button" at bounding box center [1344, 124] width 43 height 28
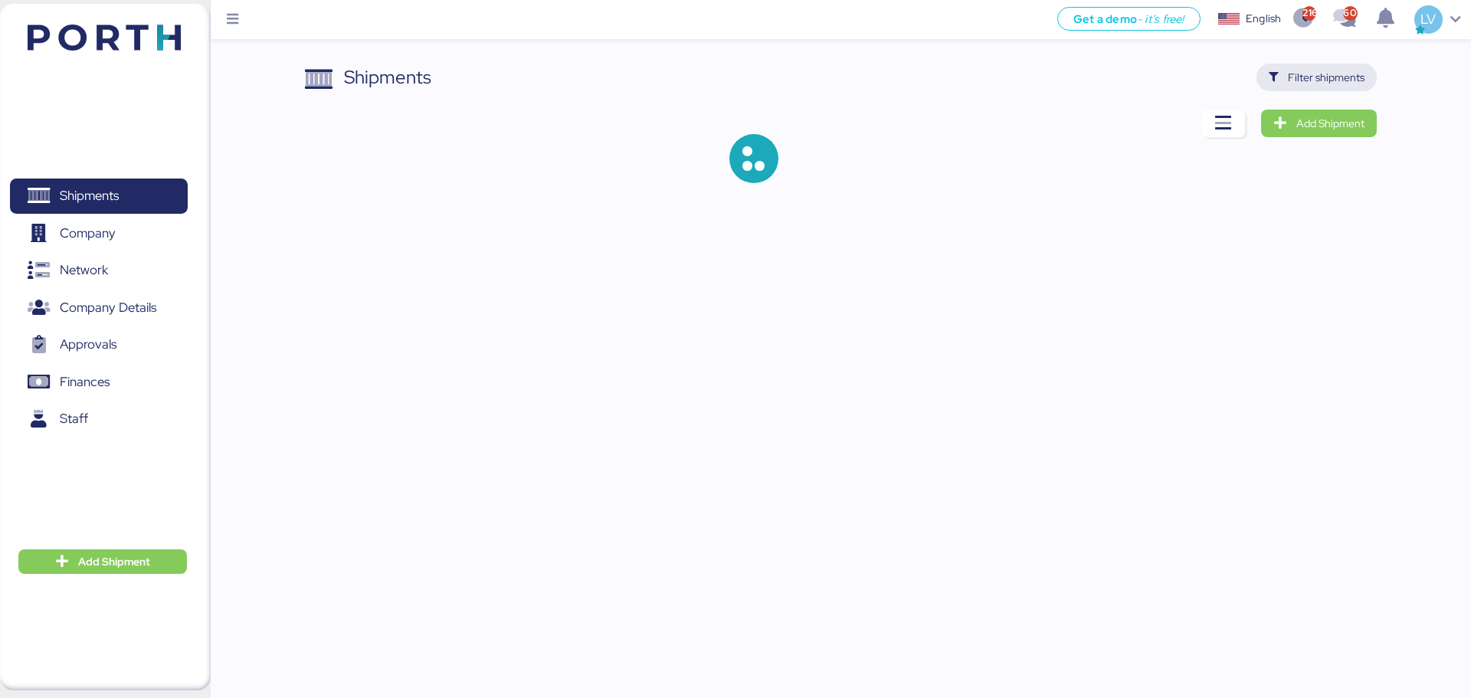
click at [1325, 87] on span "Filter shipments" at bounding box center [1317, 77] width 96 height 21
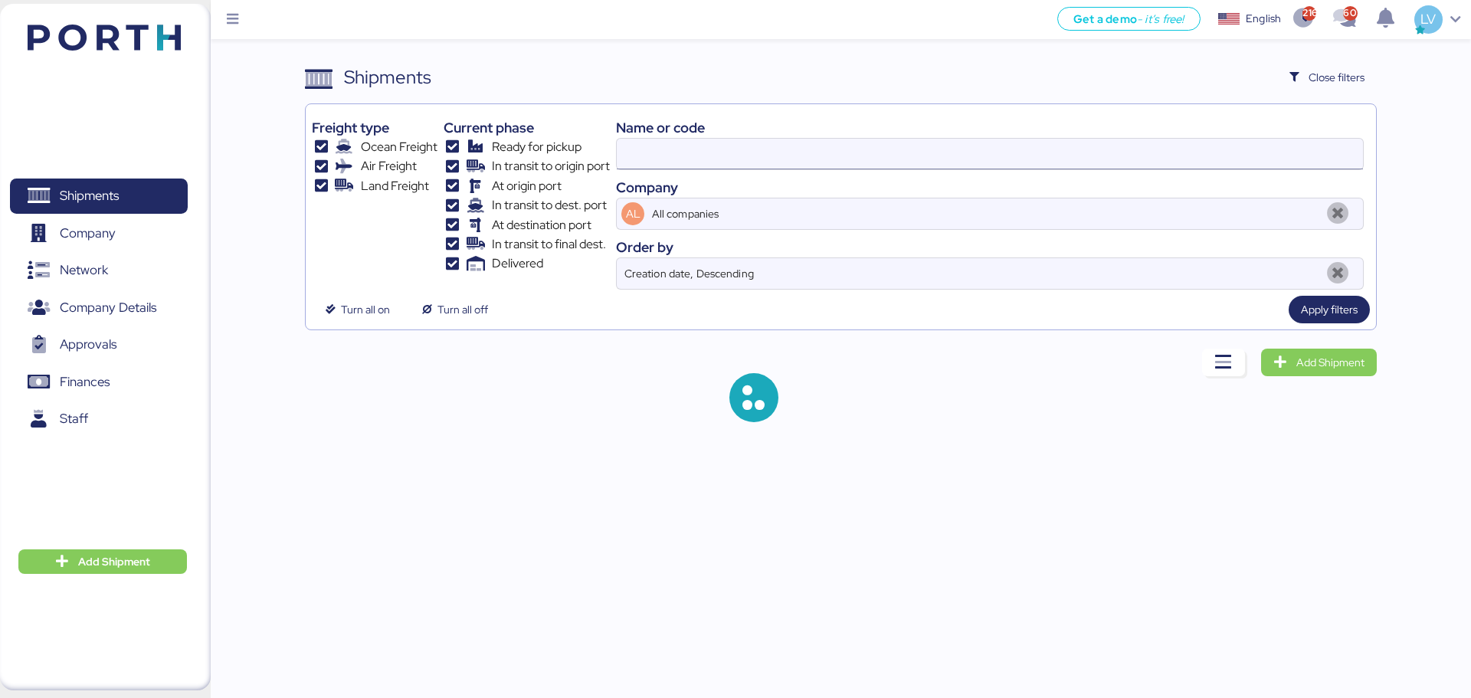
click at [1193, 151] on input at bounding box center [990, 154] width 746 height 31
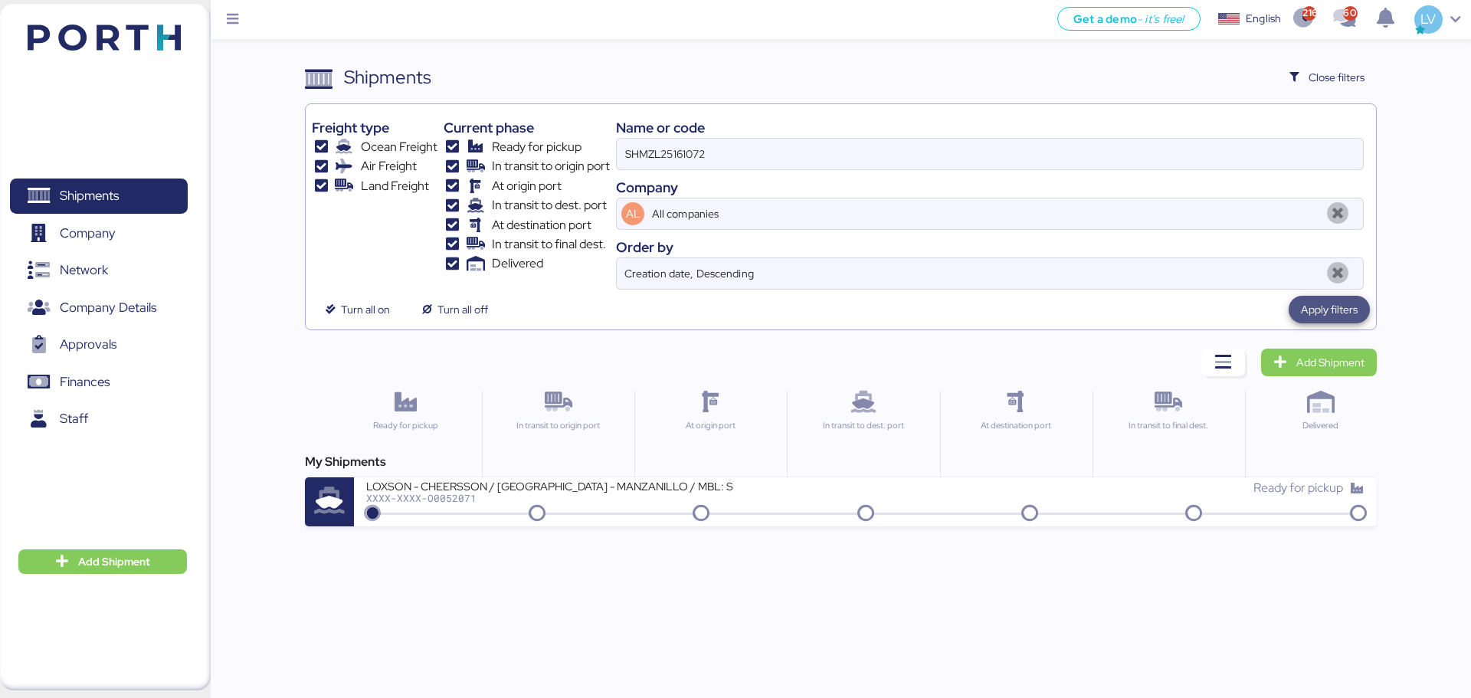
click at [1341, 302] on span "Apply filters" at bounding box center [1329, 309] width 57 height 18
click at [658, 156] on input "SHMZL25161072" at bounding box center [990, 154] width 746 height 31
type input "A0052131"
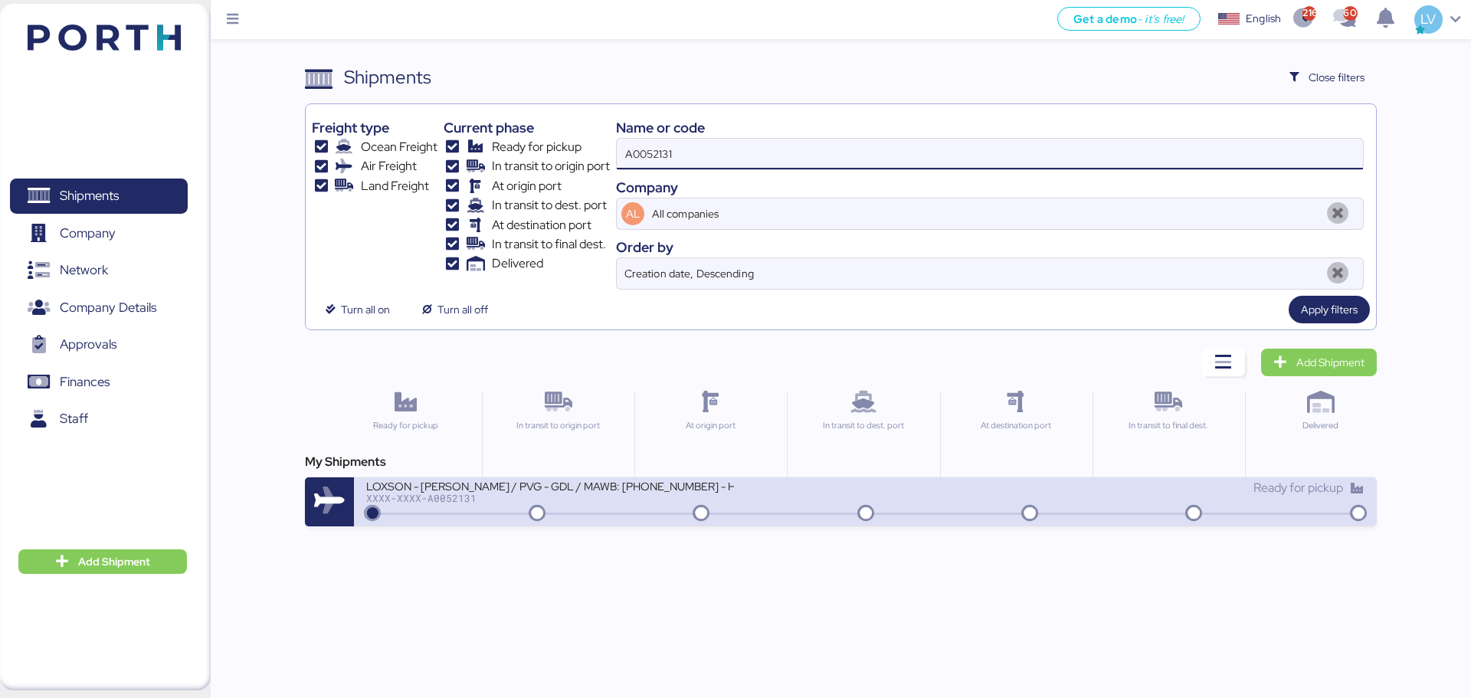
click at [572, 485] on div "LOXSON - [PERSON_NAME] / PVG - GDL / MAWB: [PHONE_NUMBER] - HAWB: LXN25090164" at bounding box center [550, 485] width 368 height 13
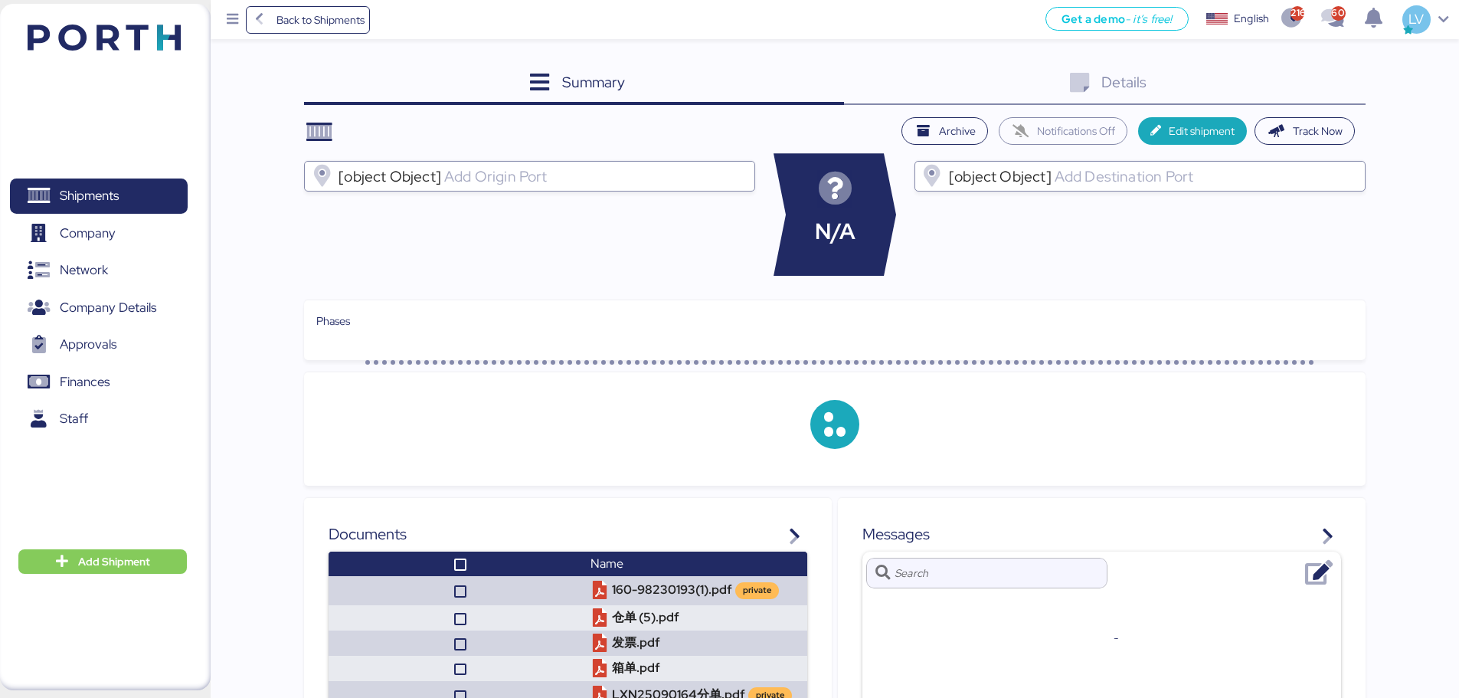
click at [1331, 66] on div "Details 0" at bounding box center [1105, 84] width 522 height 41
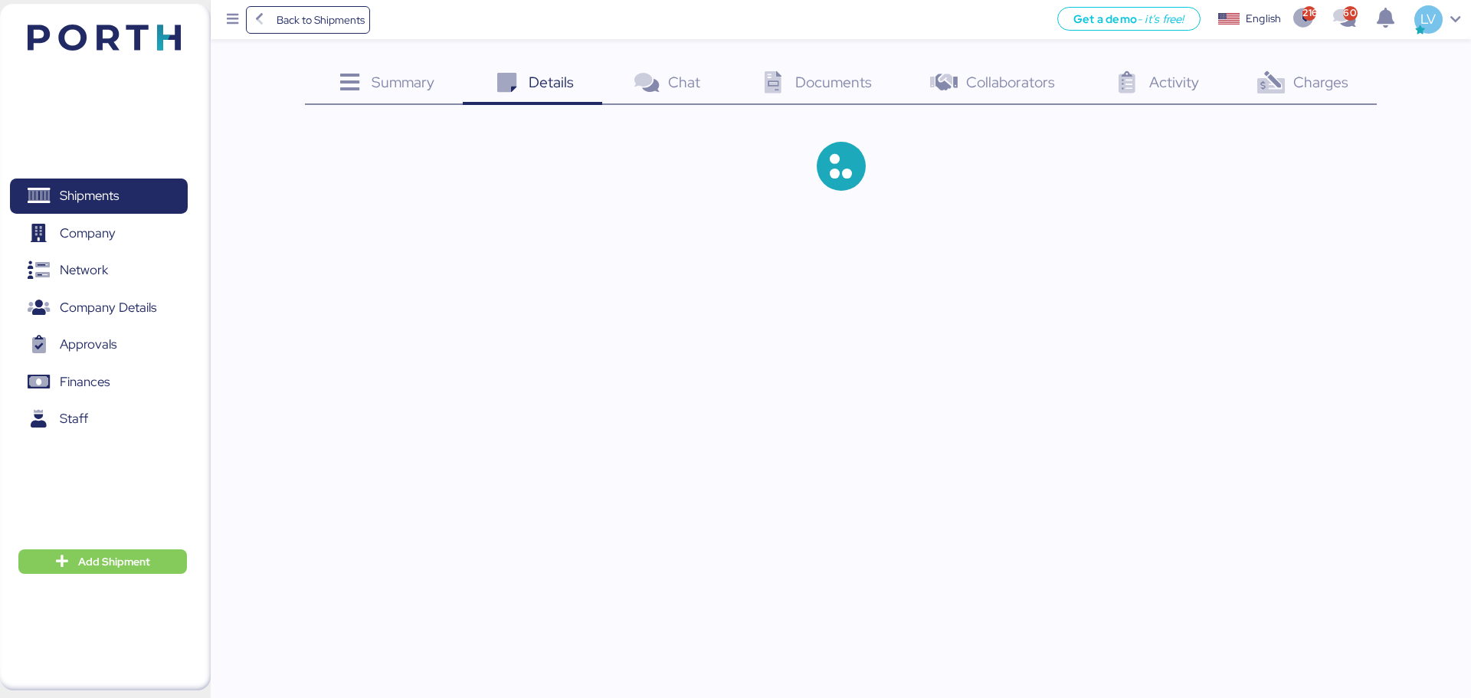
click at [1351, 71] on div "Charges 0" at bounding box center [1300, 84] width 149 height 41
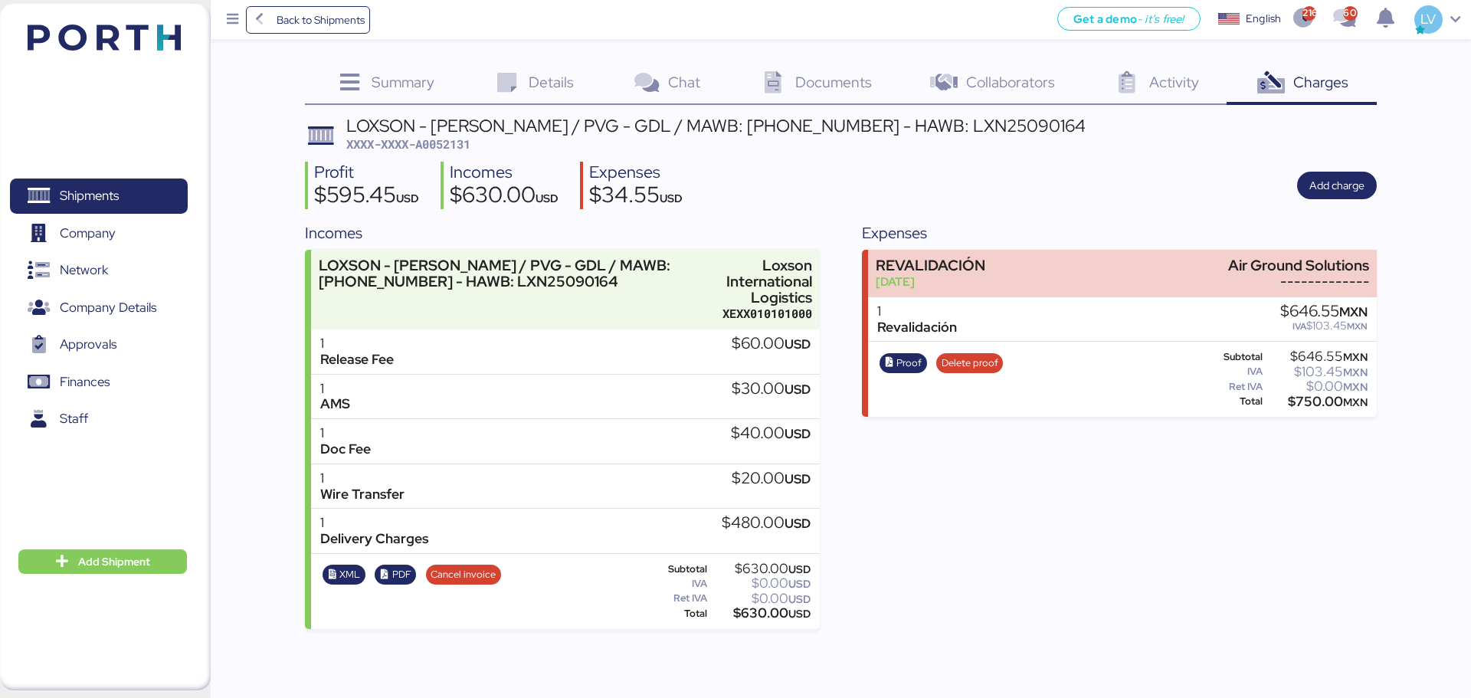
click at [1329, 203] on div "Profit $595.45 USD Incomes $630.00 USD Expenses $34.55 USD Add charge" at bounding box center [840, 186] width 1071 height 48
click at [1330, 175] on span "Add charge" at bounding box center [1336, 185] width 55 height 21
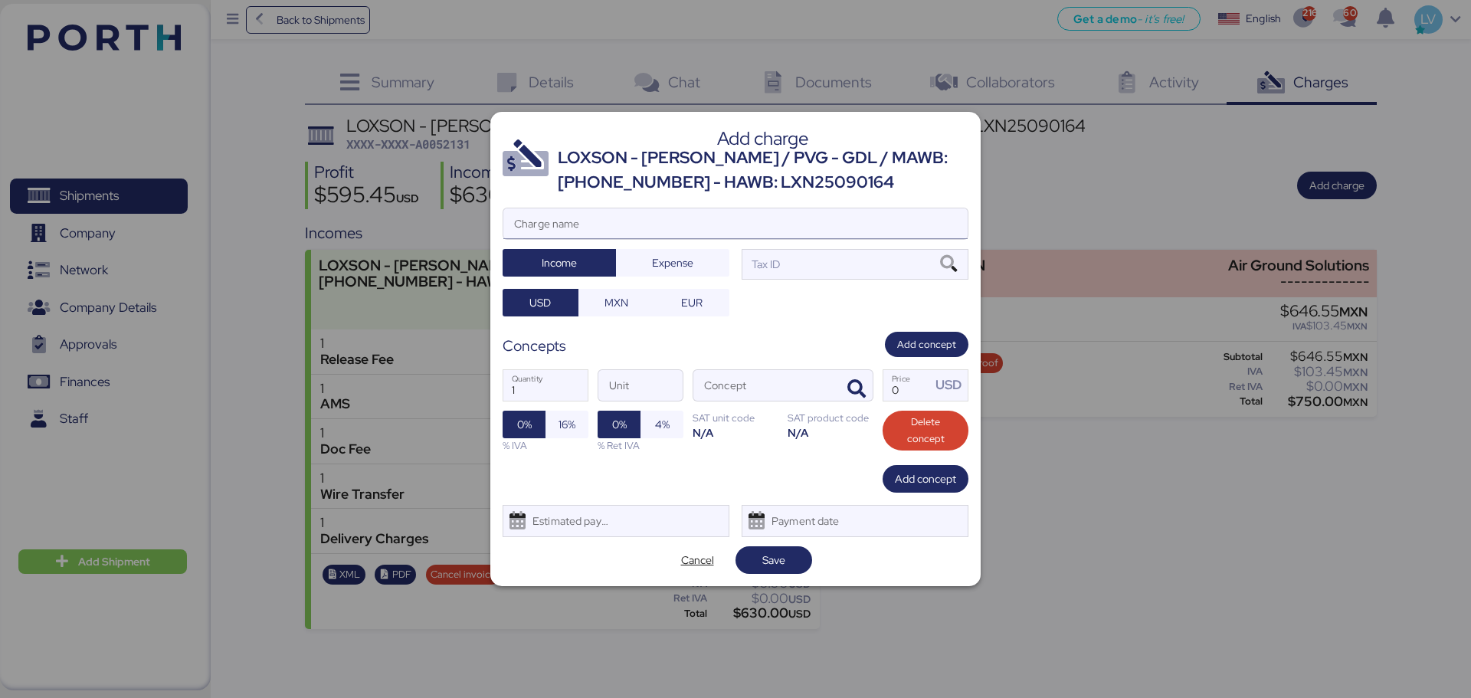
click at [858, 214] on input "Charge name" at bounding box center [735, 223] width 464 height 31
click at [682, 568] on span "Cancel" at bounding box center [697, 560] width 33 height 18
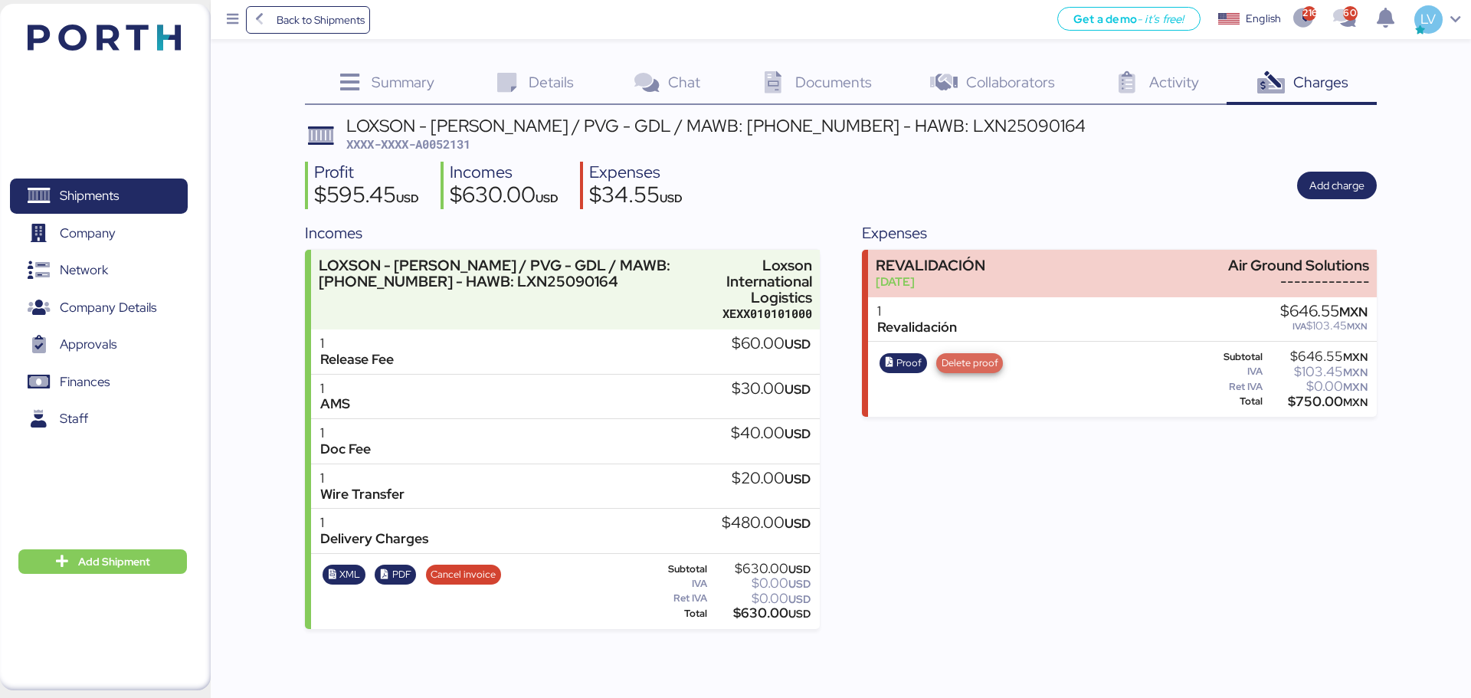
click at [950, 360] on span "Delete proof" at bounding box center [969, 363] width 57 height 17
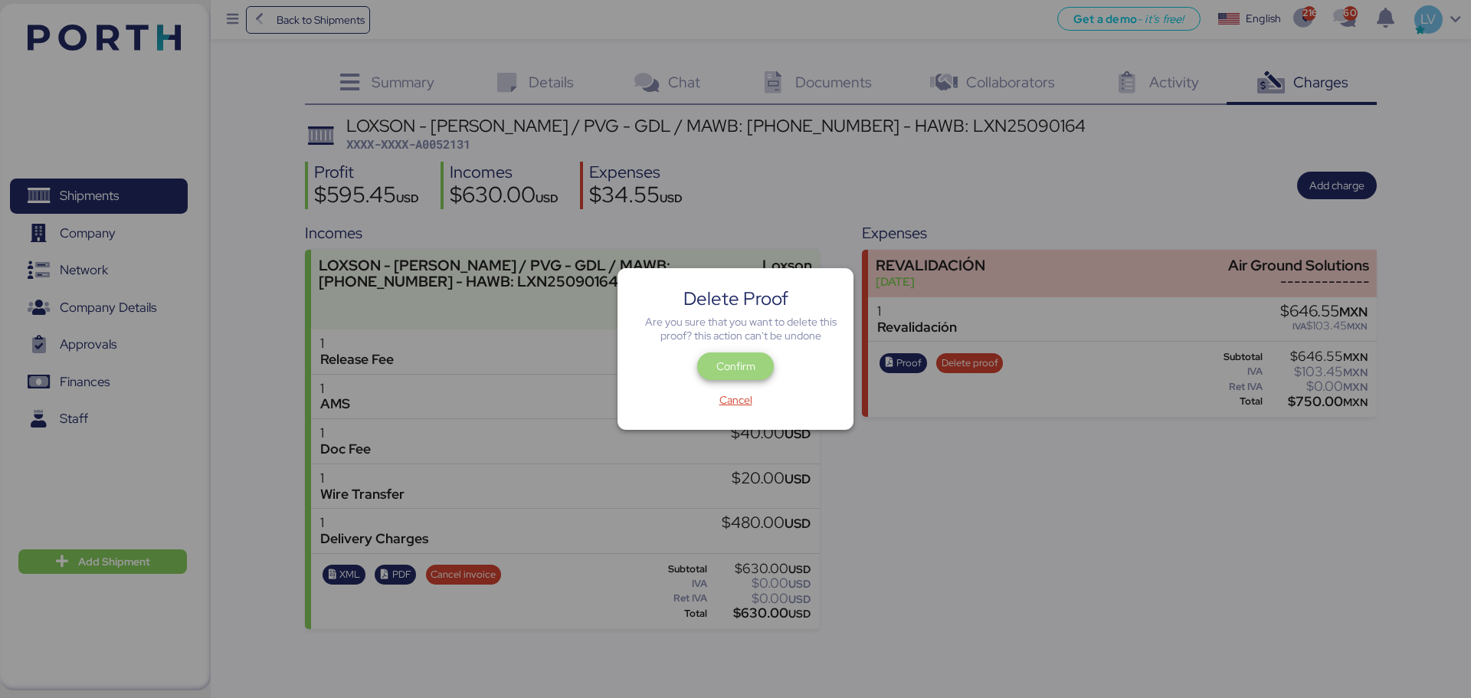
click at [722, 369] on span "Confirm" at bounding box center [735, 366] width 39 height 18
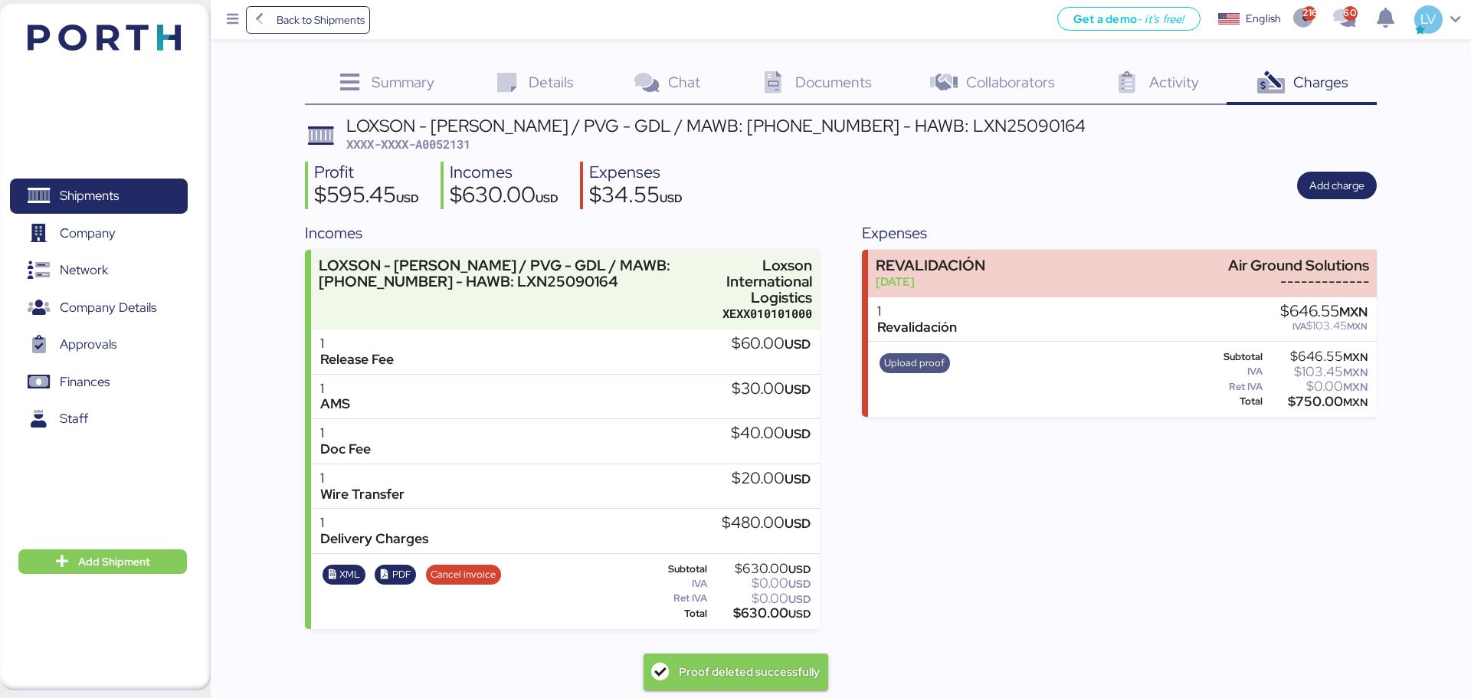
click at [891, 371] on span "Upload proof" at bounding box center [914, 363] width 61 height 17
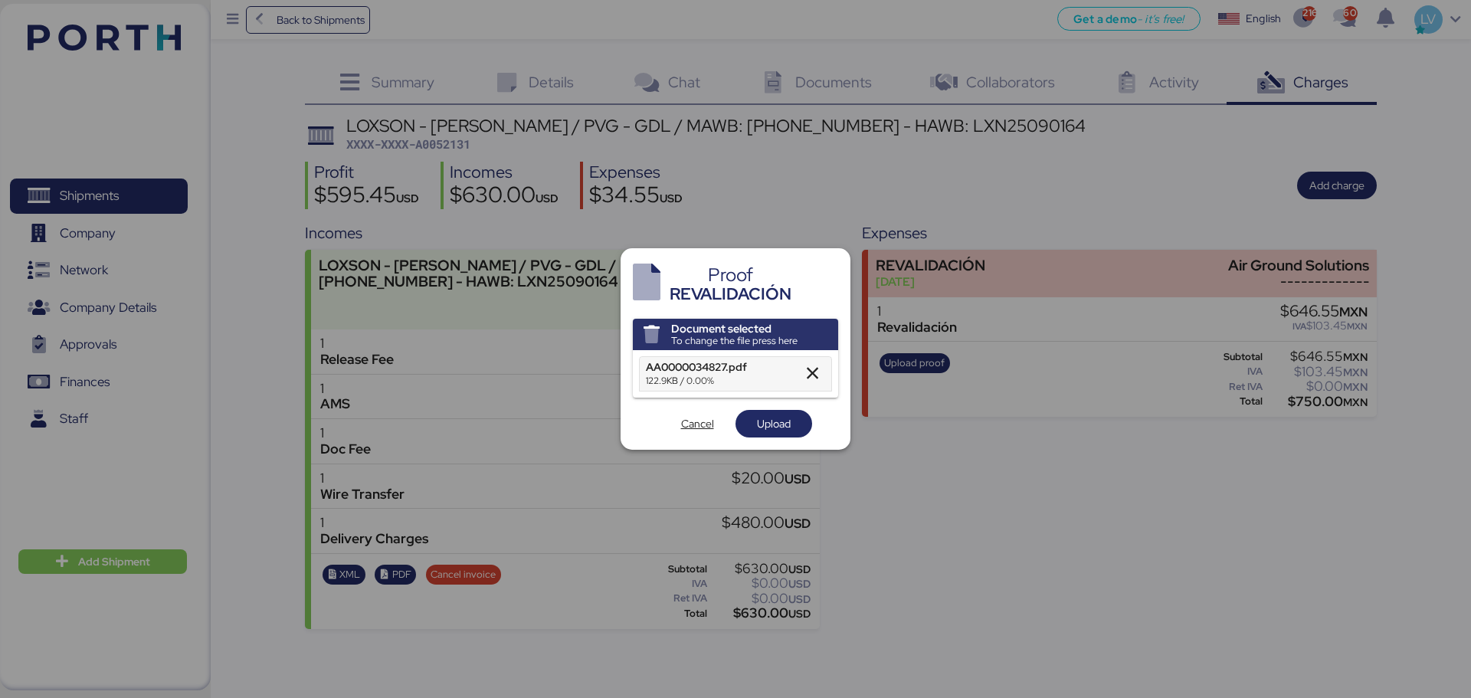
click at [784, 403] on div "Document selected To change the file press here AA0000034827.pdf 122.9KB / 0.00…" at bounding box center [735, 379] width 205 height 120
click at [784, 426] on span "Upload" at bounding box center [774, 423] width 34 height 18
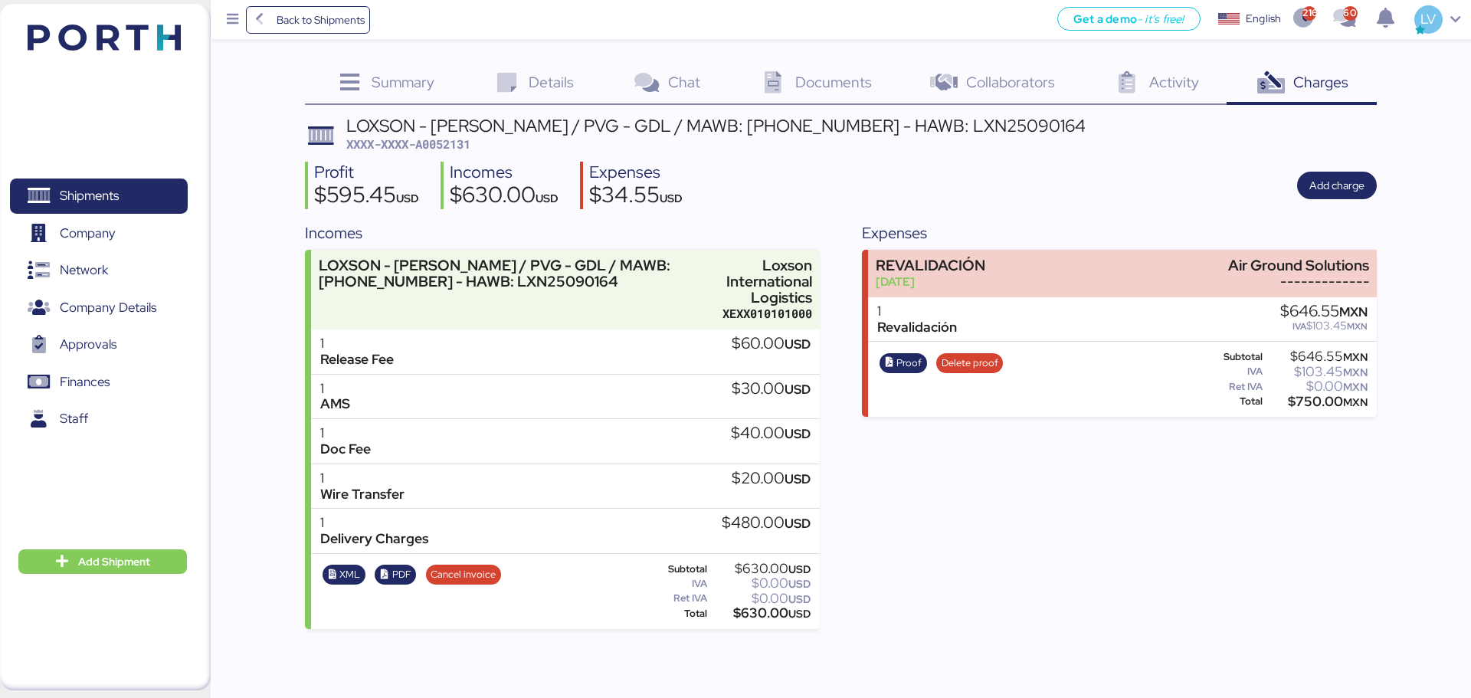
click at [448, 142] on span "XXXX-XXXX-A0052131" at bounding box center [408, 143] width 124 height 15
copy span "A0052131"
